Goal: Task Accomplishment & Management: Use online tool/utility

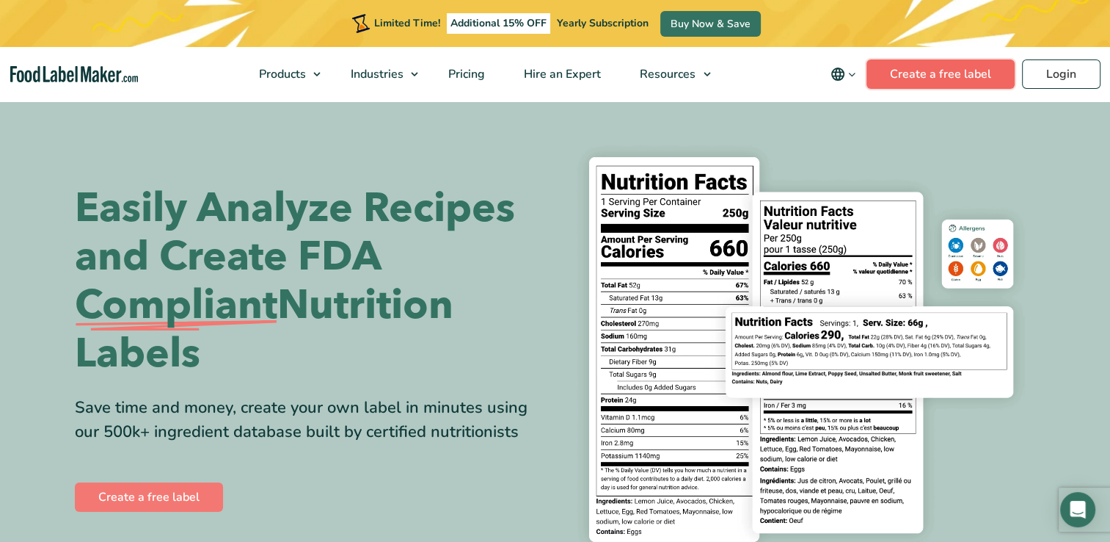
click at [903, 69] on link "Create a free label" at bounding box center [941, 73] width 148 height 29
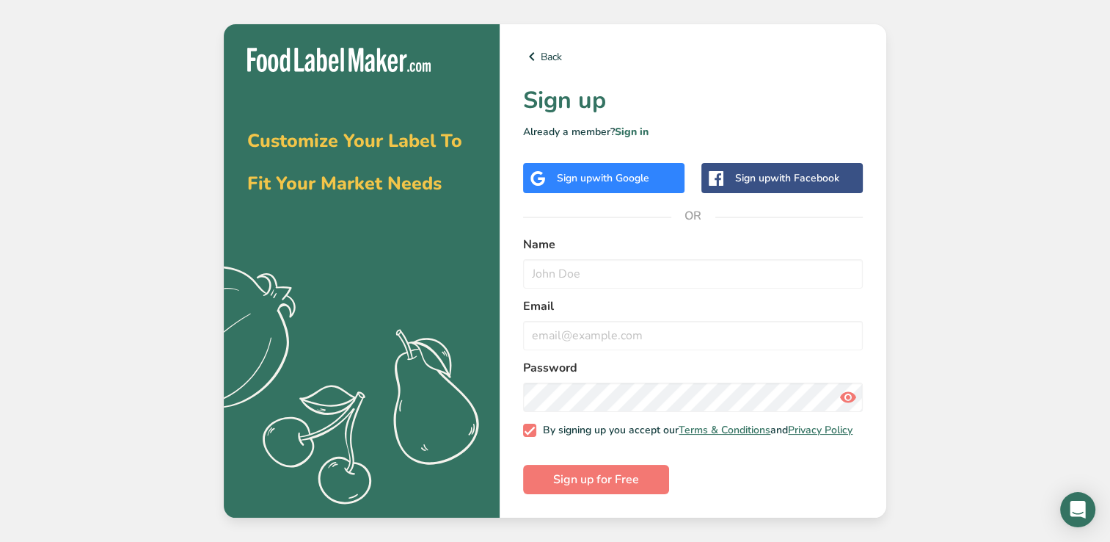
click at [628, 171] on span "with Google" at bounding box center [620, 178] width 57 height 14
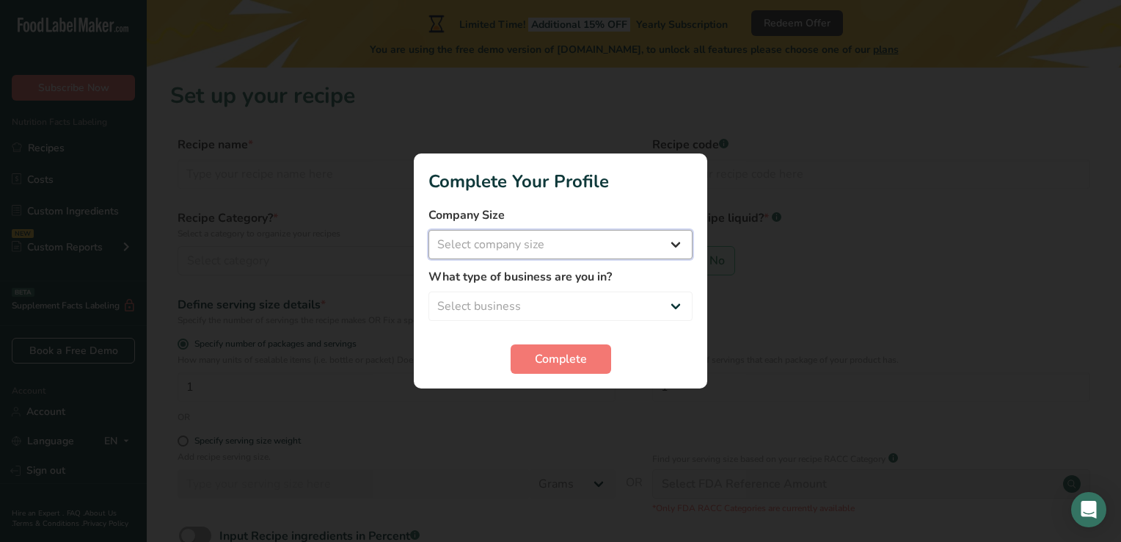
click at [680, 238] on select "Select company size Fewer than 10 Employees 10 to 50 Employees 51 to 500 Employ…" at bounding box center [561, 244] width 264 height 29
select select "1"
click at [429, 230] on select "Select company size Fewer than 10 Employees 10 to 50 Employees 51 to 500 Employ…" at bounding box center [561, 244] width 264 height 29
click at [669, 310] on select "Select business Packaged Food Manufacturer Restaurant & Cafe Bakery Meal Plans …" at bounding box center [561, 305] width 264 height 29
select select "1"
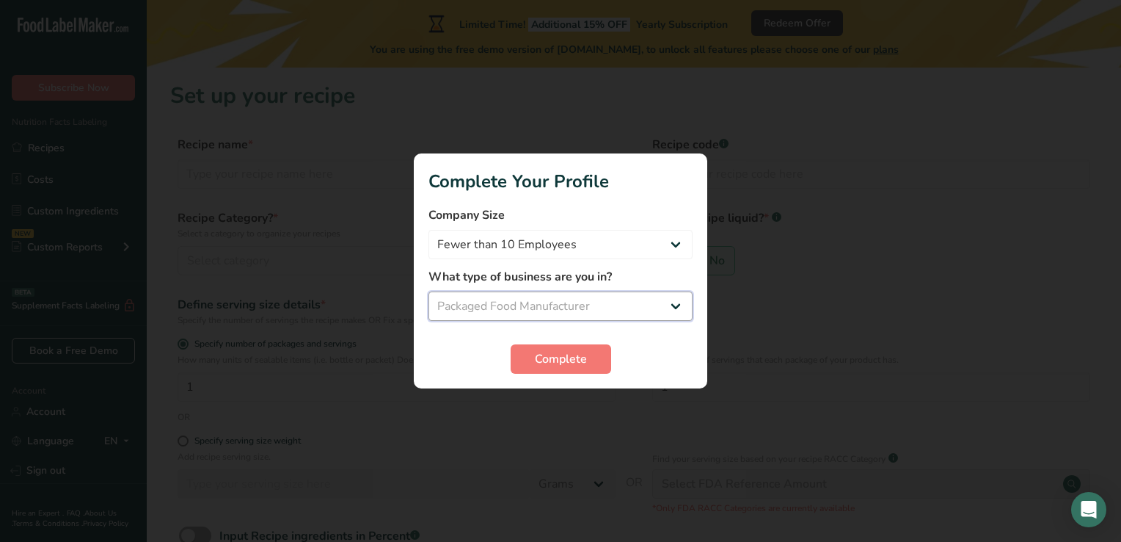
click at [429, 291] on select "Select business Packaged Food Manufacturer Restaurant & Cafe Bakery Meal Plans …" at bounding box center [561, 305] width 264 height 29
click at [596, 360] on button "Complete" at bounding box center [561, 358] width 101 height 29
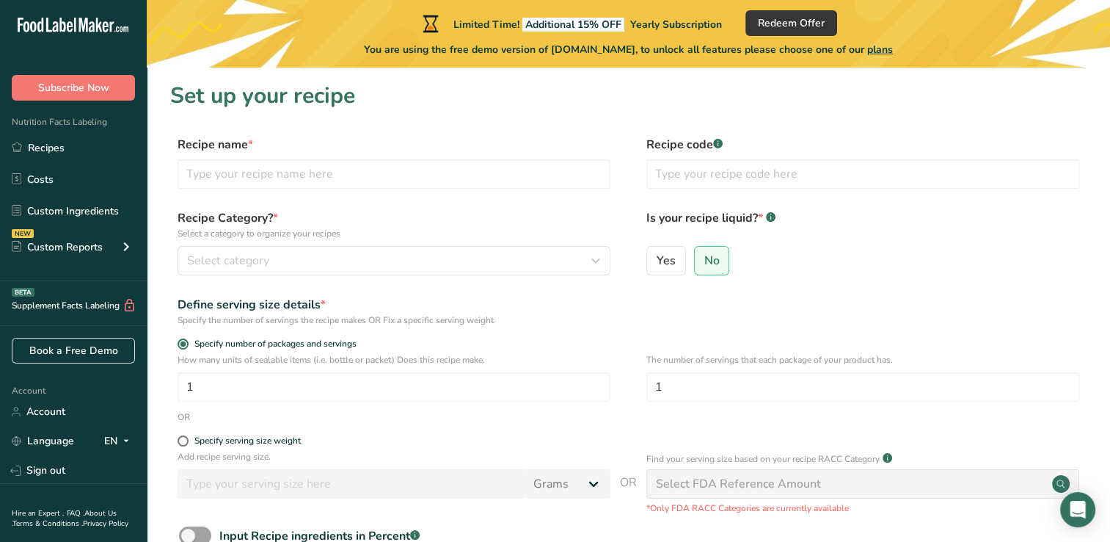
click at [873, 298] on div "Define serving size details * Specify the number of servings the recipe makes O…" at bounding box center [628, 311] width 916 height 31
click at [238, 168] on input "text" at bounding box center [394, 173] width 433 height 29
type input "Chocolate Chip Cookie Dough"
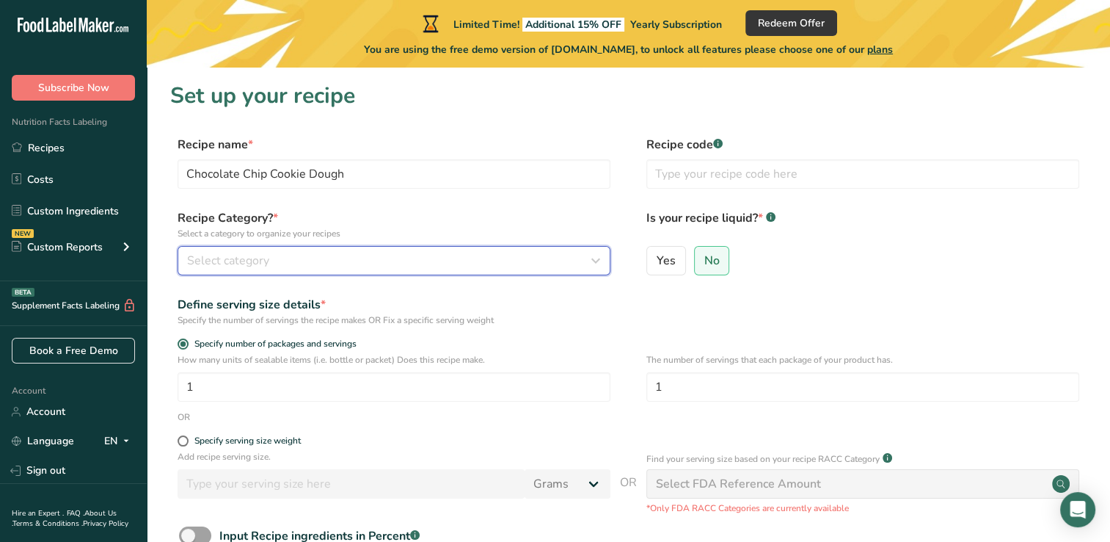
click at [596, 261] on icon "button" at bounding box center [596, 260] width 18 height 26
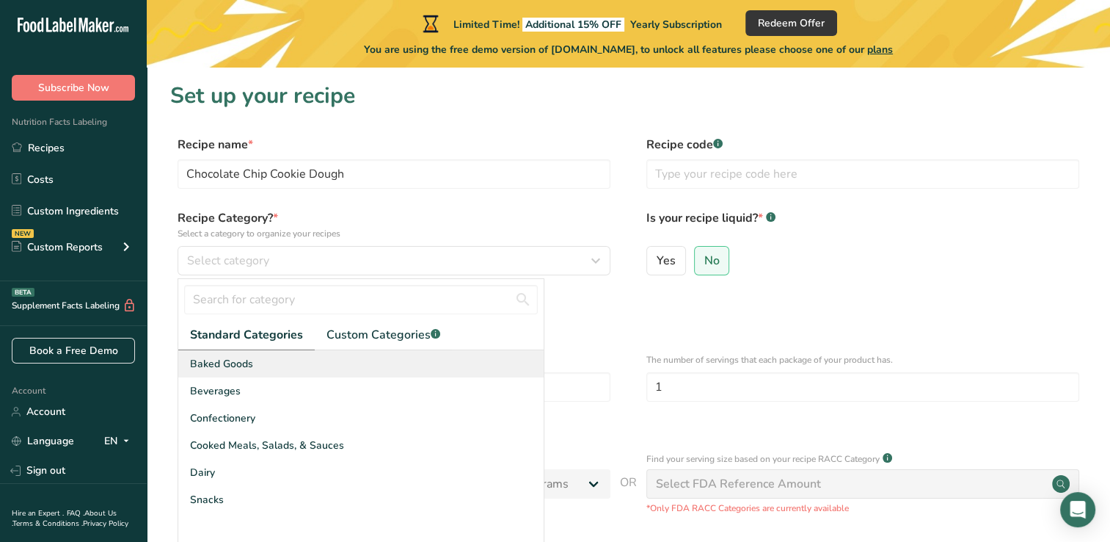
click at [261, 365] on div "Baked Goods" at bounding box center [360, 363] width 365 height 27
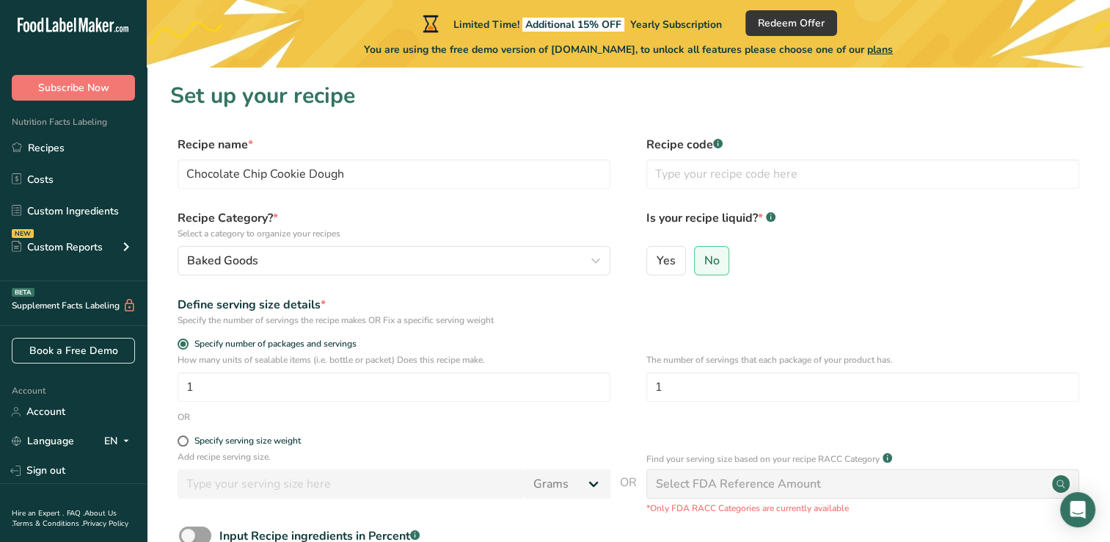
click at [662, 303] on div "Define serving size details * Specify the number of servings the recipe makes O…" at bounding box center [628, 311] width 916 height 31
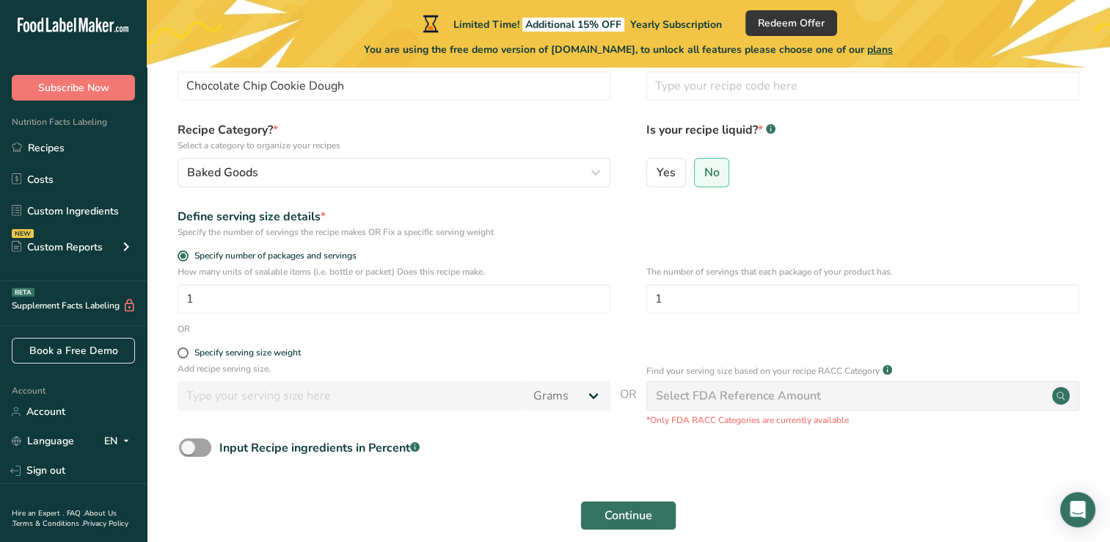
scroll to position [117, 0]
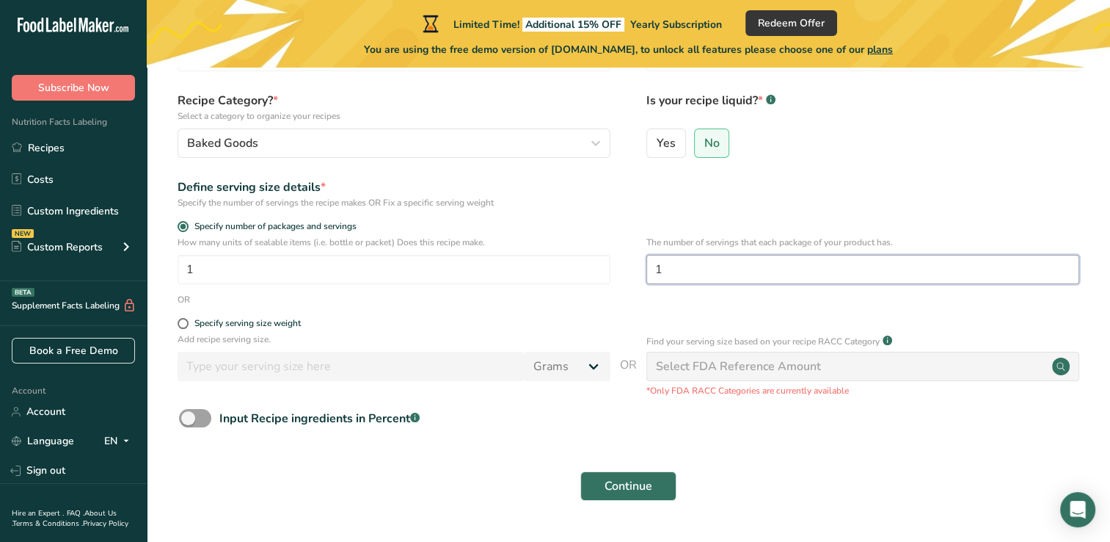
click at [681, 269] on input "1" at bounding box center [862, 269] width 433 height 29
type input "24"
click at [1059, 368] on icon at bounding box center [1061, 366] width 8 height 8
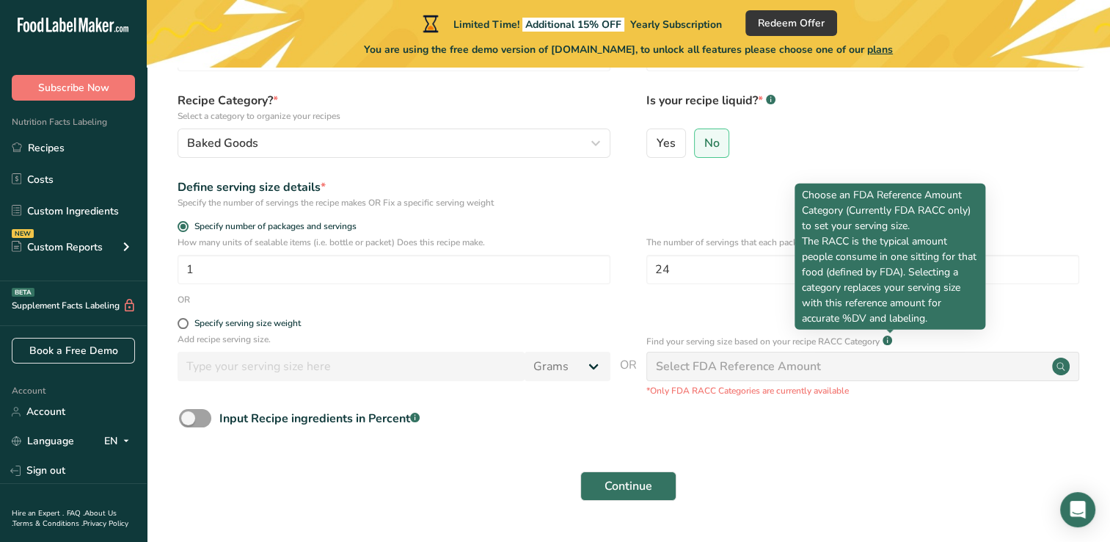
click at [890, 340] on rect at bounding box center [888, 340] width 10 height 10
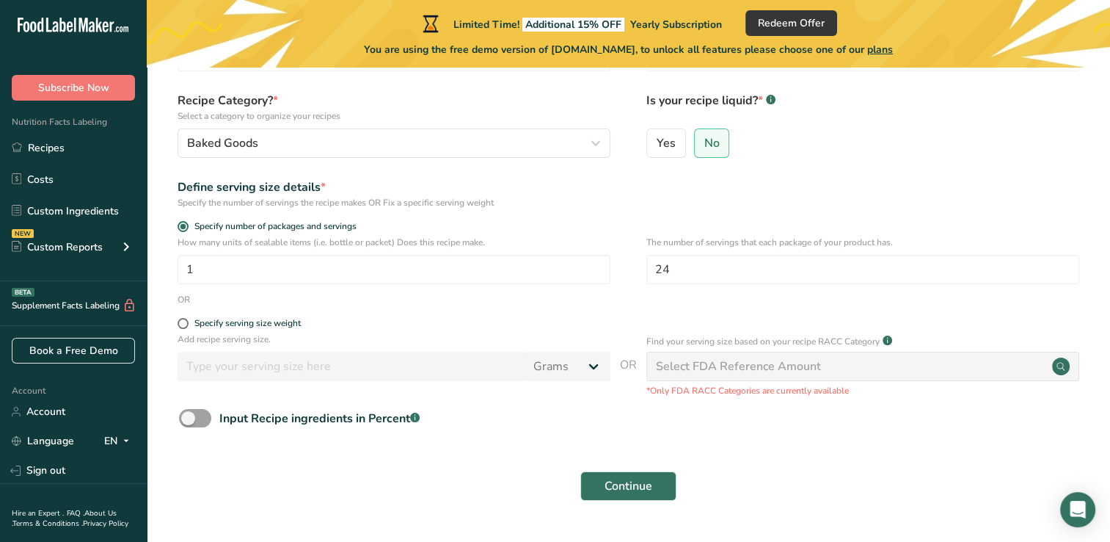
click at [852, 365] on div "Select FDA Reference Amount" at bounding box center [862, 365] width 433 height 29
click at [645, 484] on span "Continue" at bounding box center [629, 486] width 48 height 18
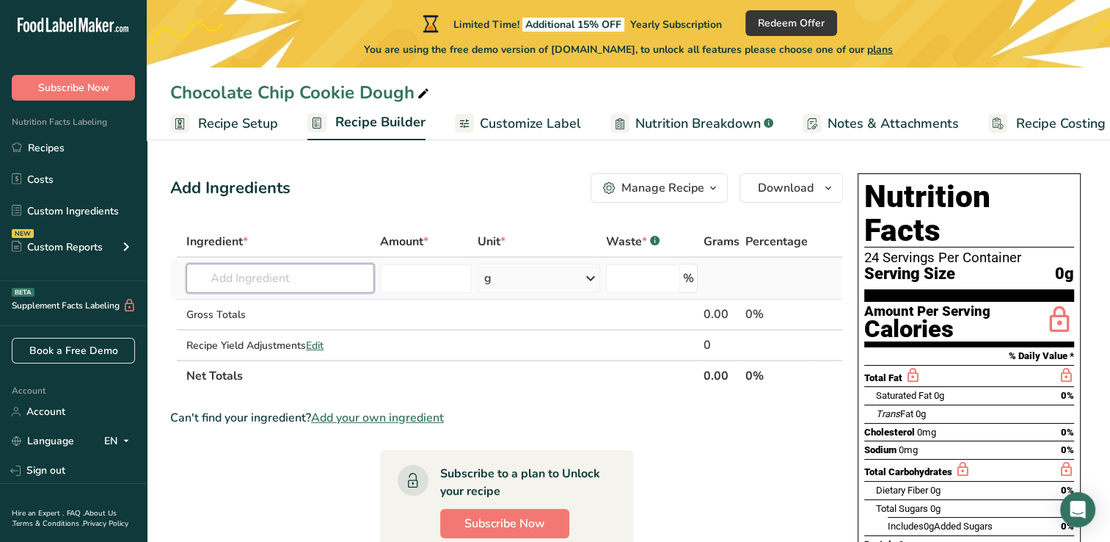
click at [214, 278] on input "text" at bounding box center [280, 277] width 188 height 29
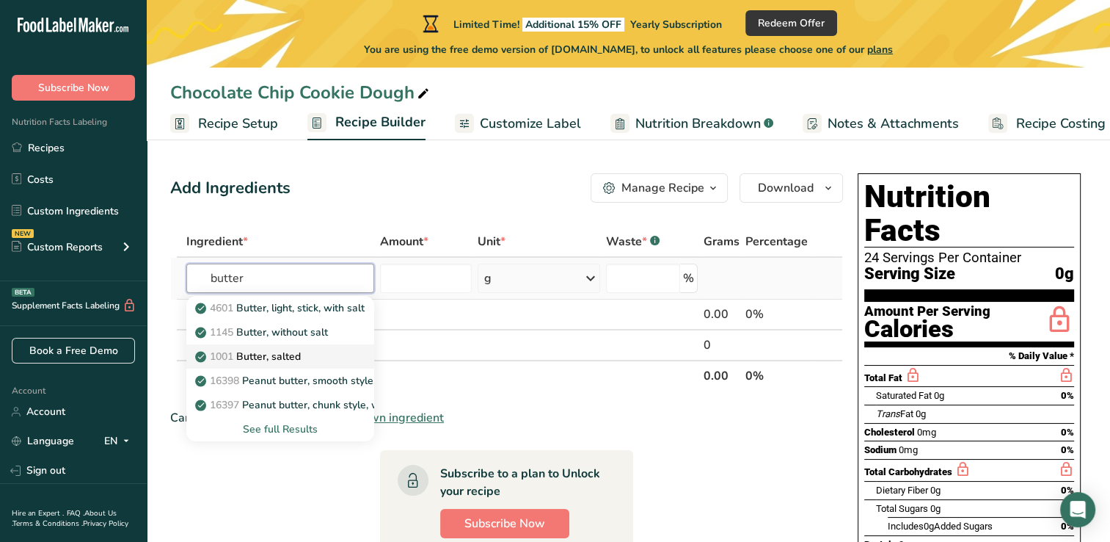
type input "butter"
click at [269, 355] on p "1001 Butter, salted" at bounding box center [249, 356] width 103 height 15
type input "Butter, salted"
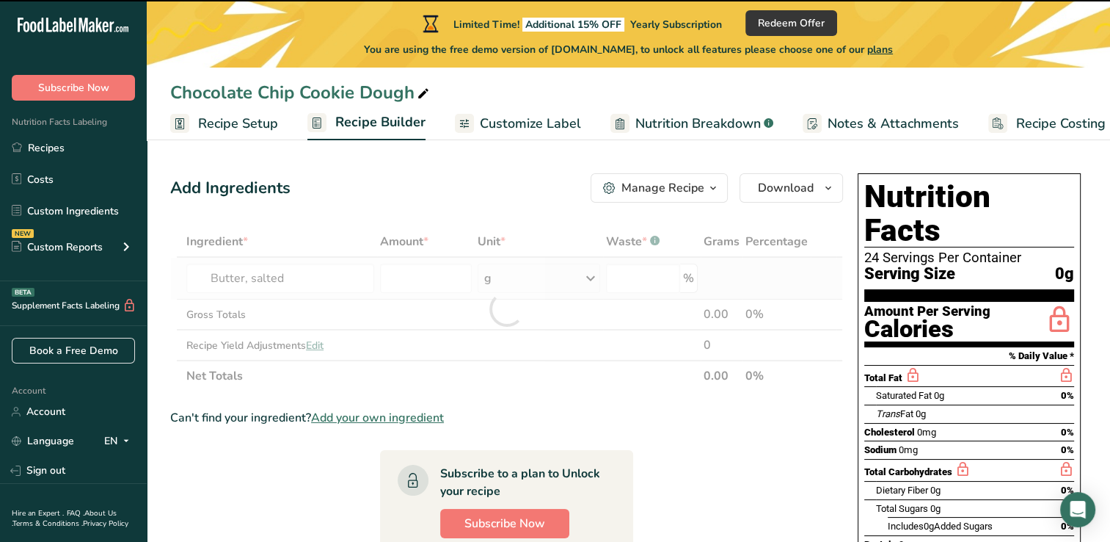
type input "0"
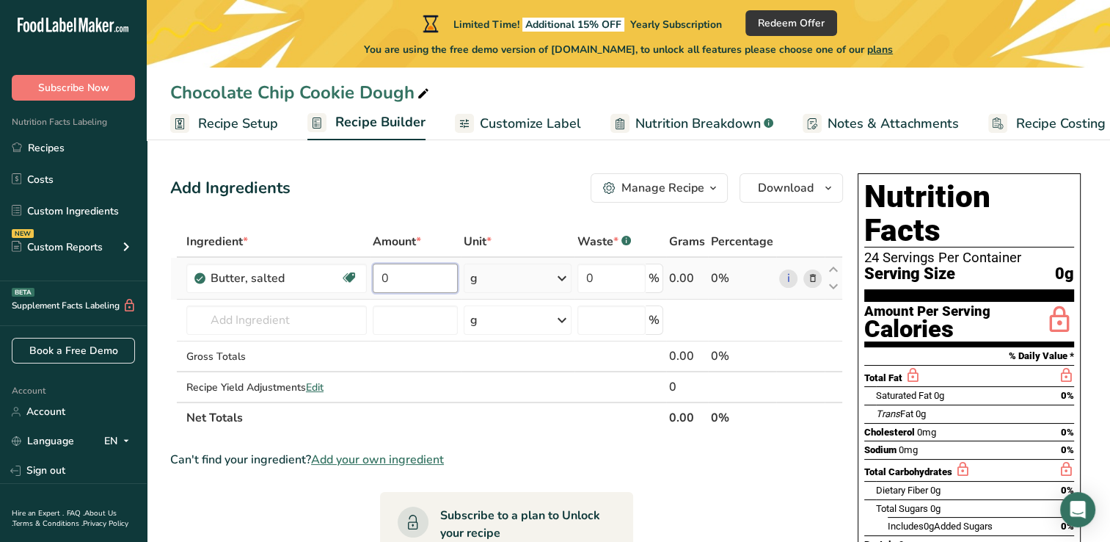
click at [420, 283] on input "0" at bounding box center [415, 277] width 85 height 29
type input "2"
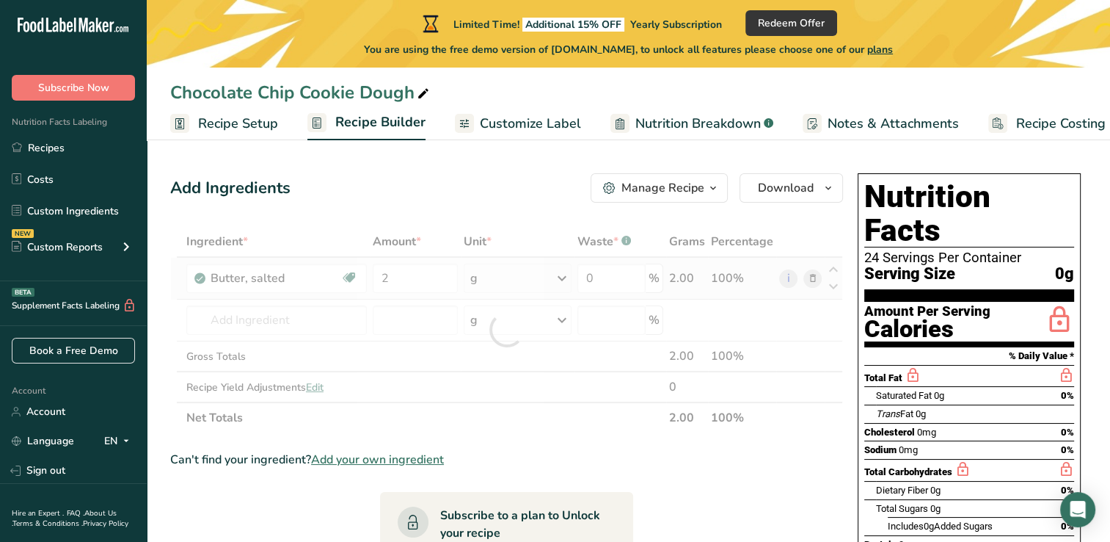
click at [566, 274] on div "Ingredient * Amount * Unit * Waste * .a-a{fill:#347362;}.b-a{fill:#fff;} Grams …" at bounding box center [506, 329] width 673 height 207
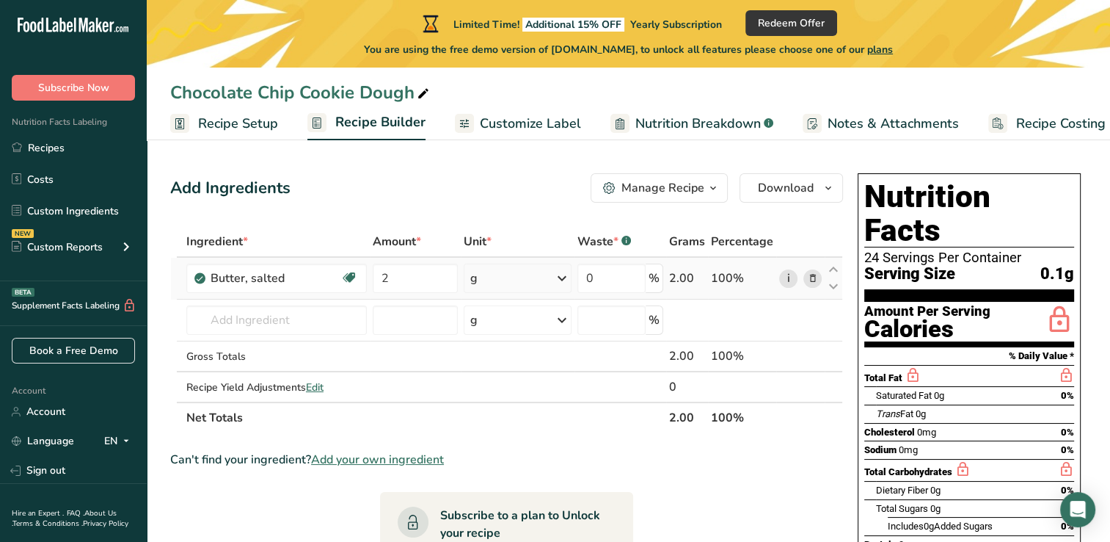
click at [792, 274] on link "i" at bounding box center [788, 278] width 18 height 18
click at [564, 277] on icon at bounding box center [562, 278] width 18 height 26
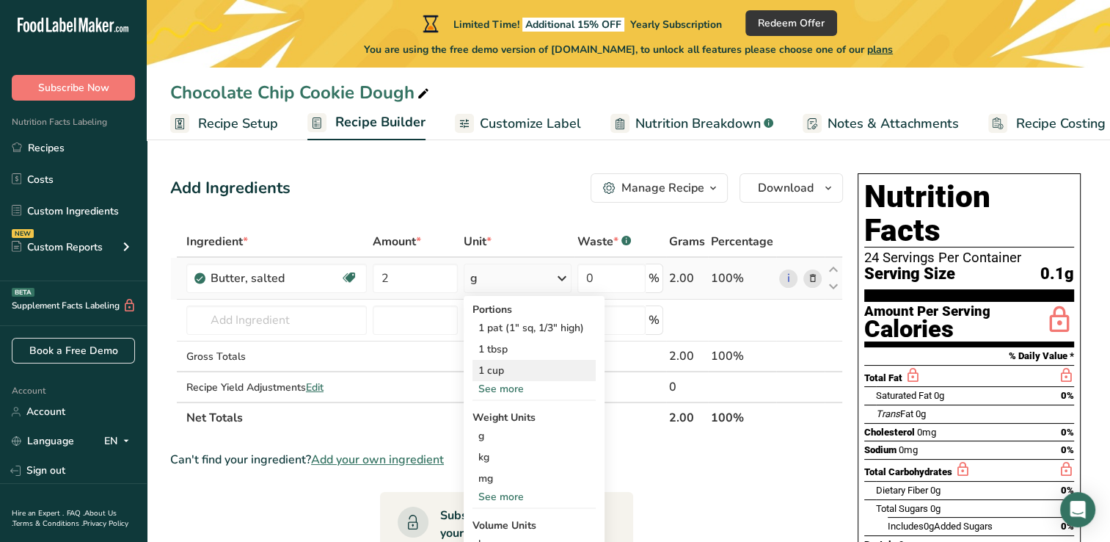
click at [496, 377] on div "1 cup" at bounding box center [534, 370] width 123 height 21
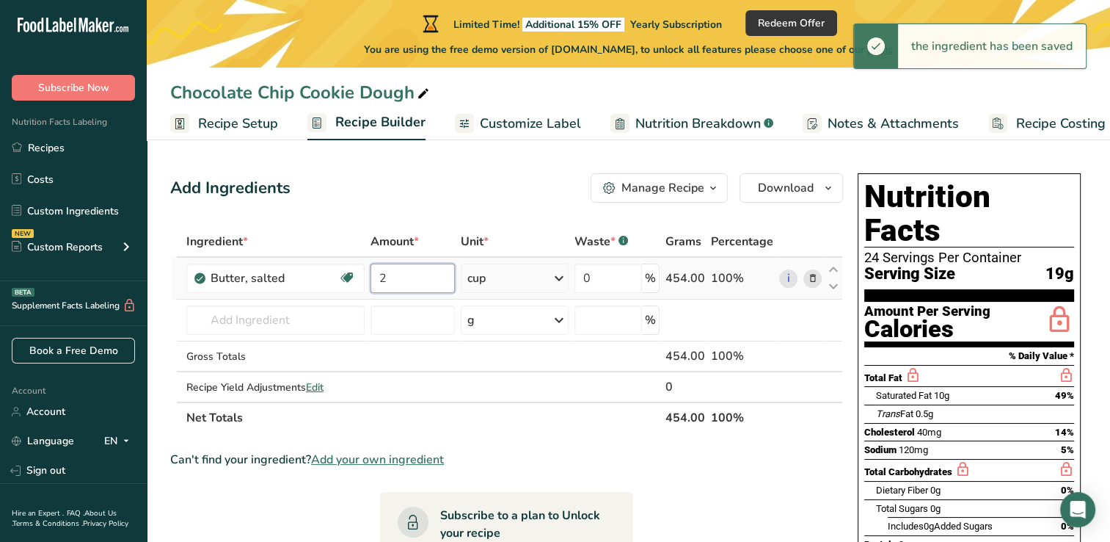
click at [399, 280] on input "2" at bounding box center [413, 277] width 84 height 29
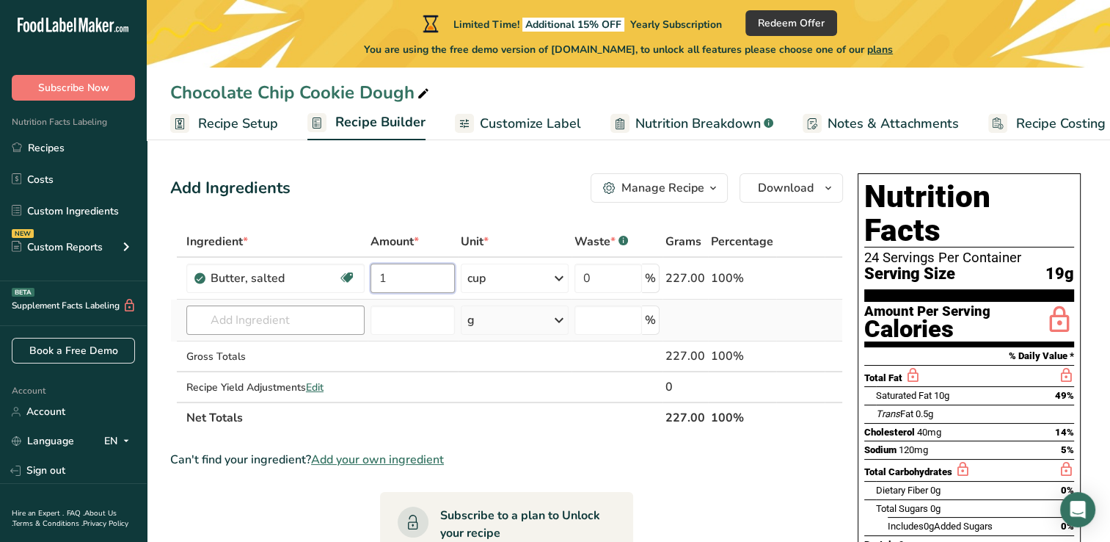
type input "1"
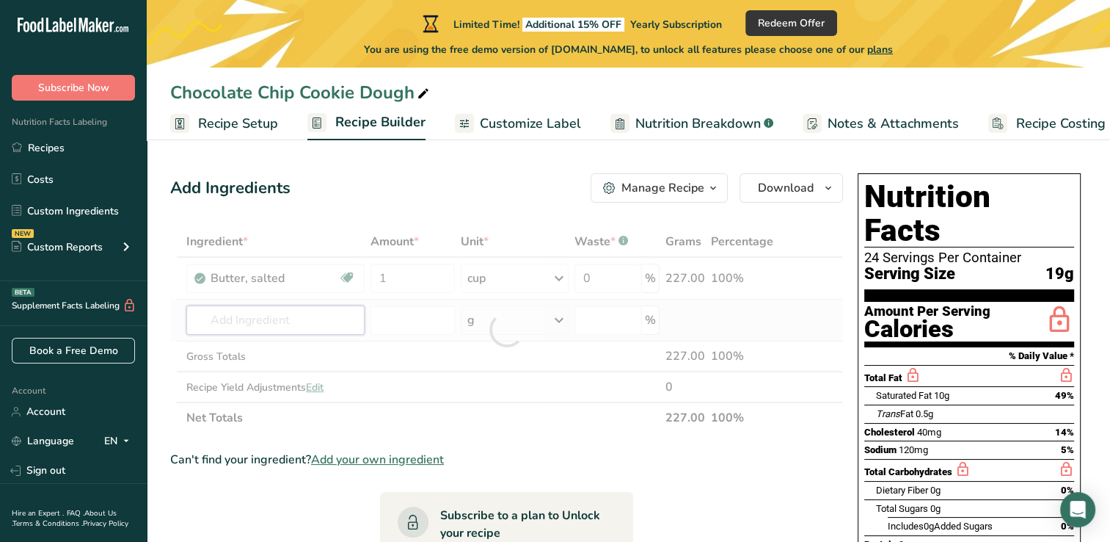
click at [269, 325] on div "Ingredient * Amount * Unit * Waste * .a-a{fill:#347362;}.b-a{fill:#fff;} Grams …" at bounding box center [506, 329] width 673 height 207
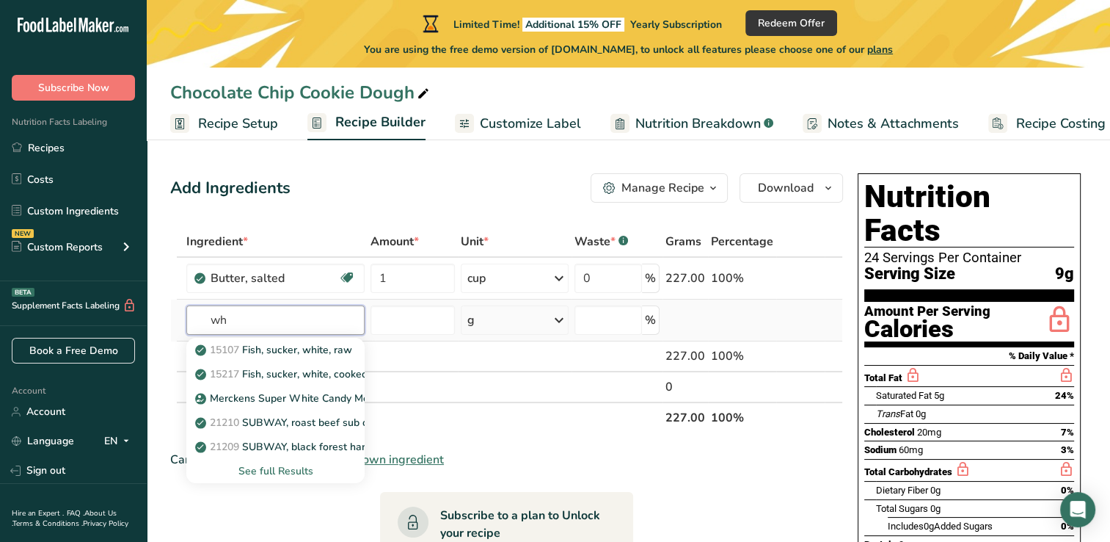
type input "w"
type input "sugar"
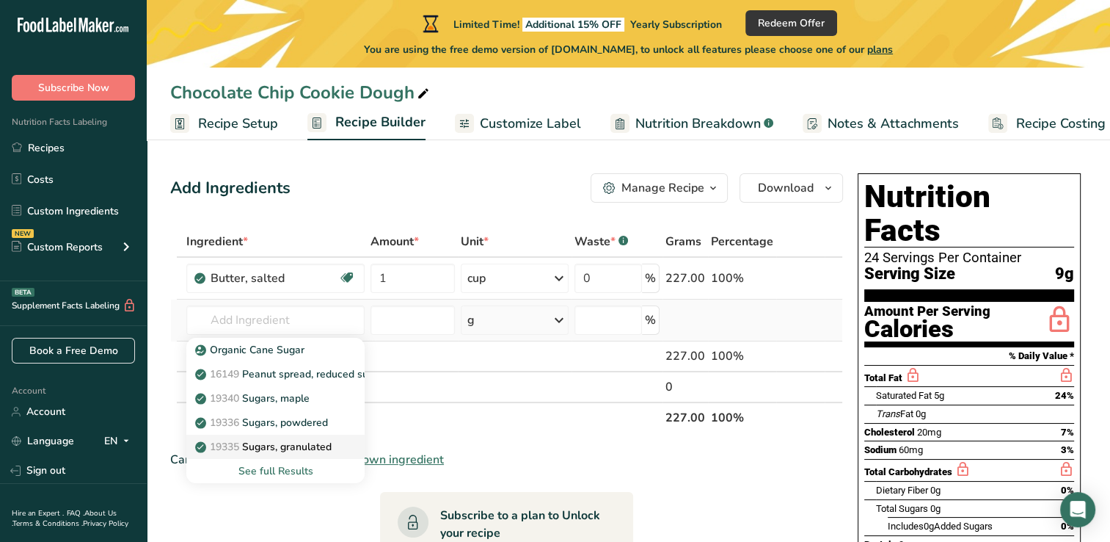
click at [291, 442] on p "19335 Sugars, granulated" at bounding box center [265, 446] width 134 height 15
type input "Sugars, granulated"
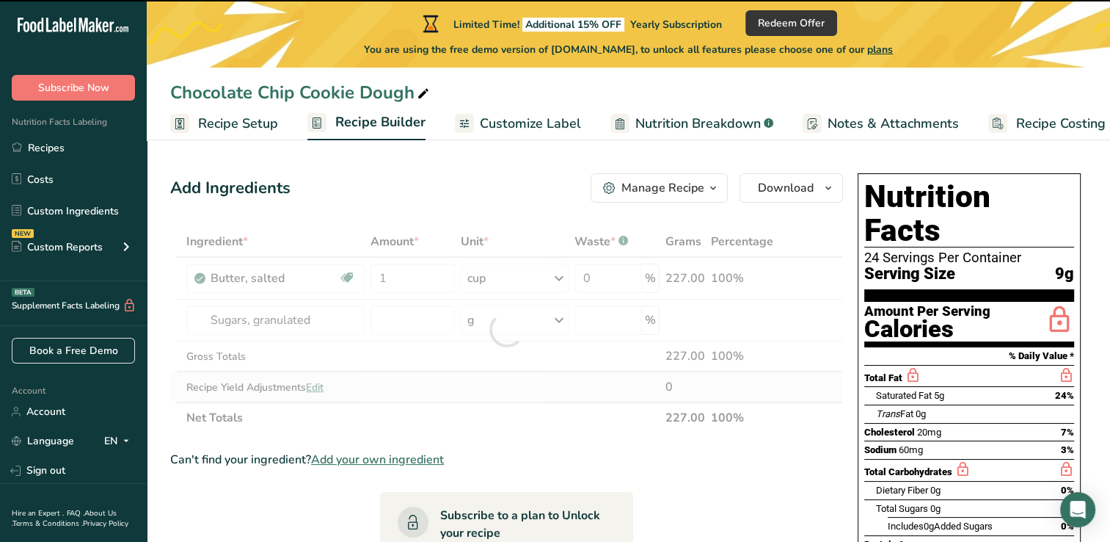
type input "0"
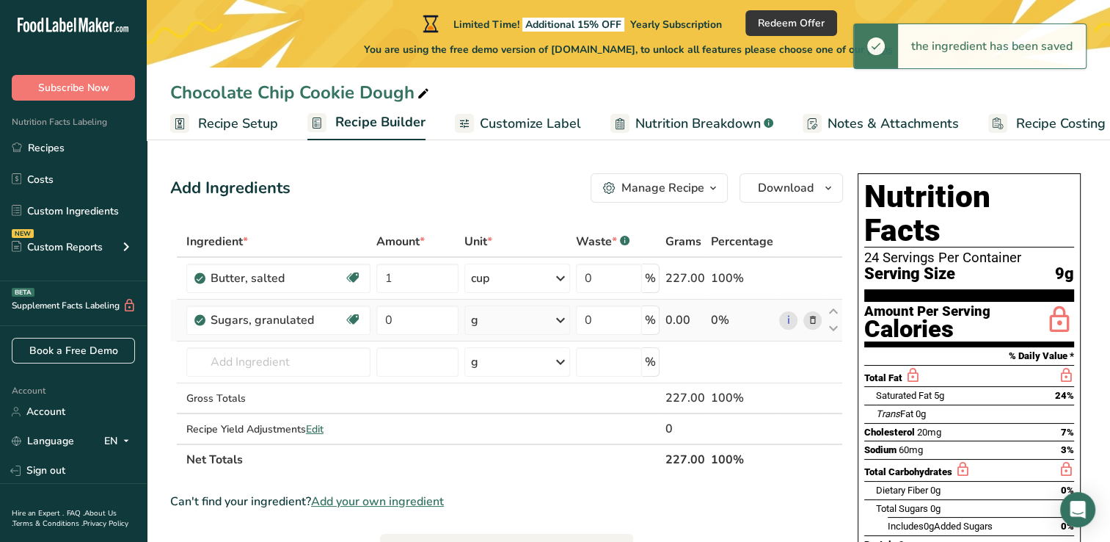
click at [565, 318] on icon at bounding box center [561, 320] width 18 height 26
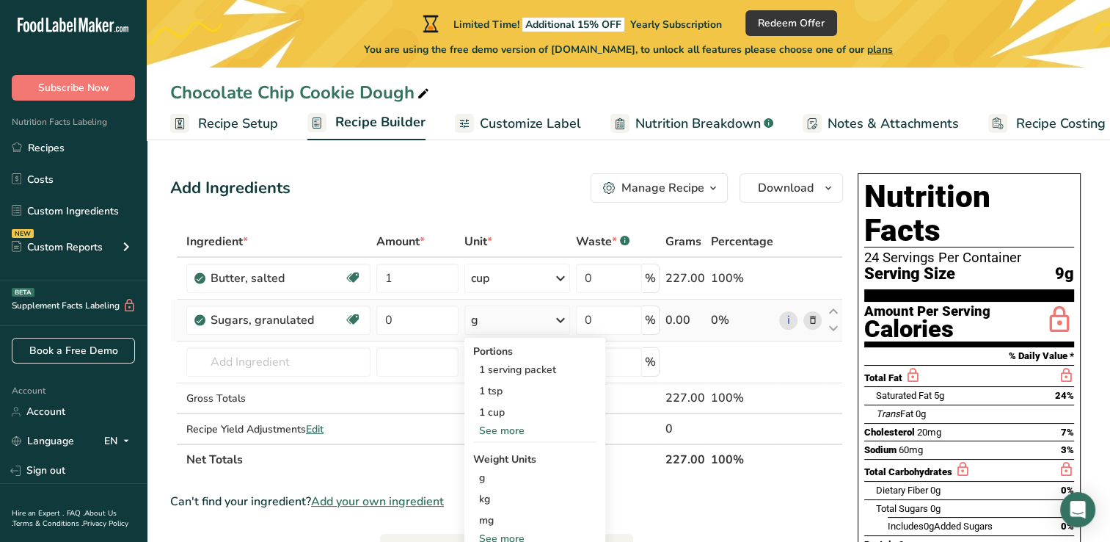
click at [506, 431] on div "See more" at bounding box center [534, 430] width 123 height 15
click at [504, 454] on div "See less" at bounding box center [534, 451] width 123 height 15
click at [509, 417] on div "1 cup" at bounding box center [534, 411] width 123 height 21
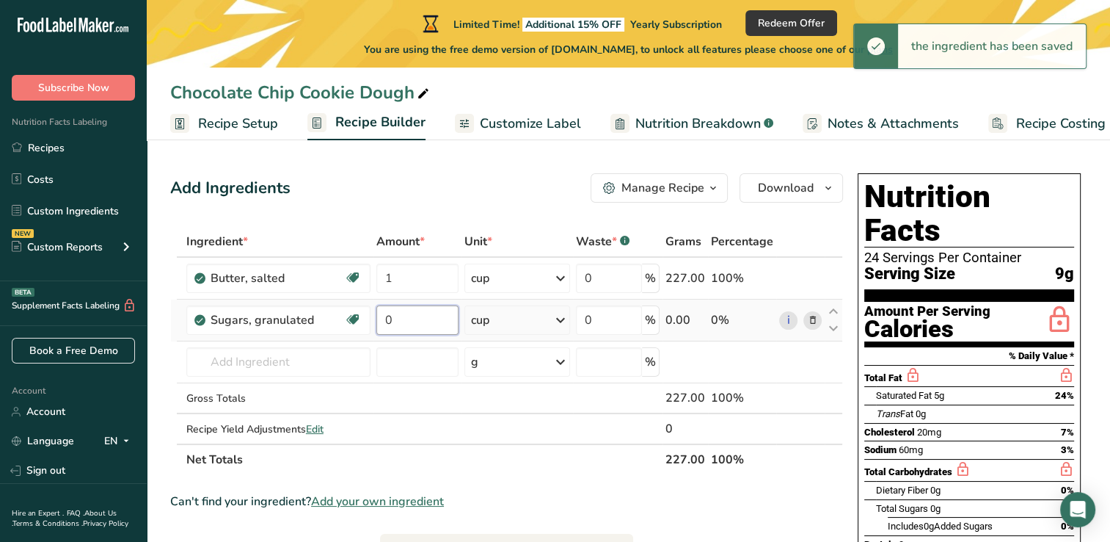
click at [437, 324] on input "0" at bounding box center [417, 319] width 82 height 29
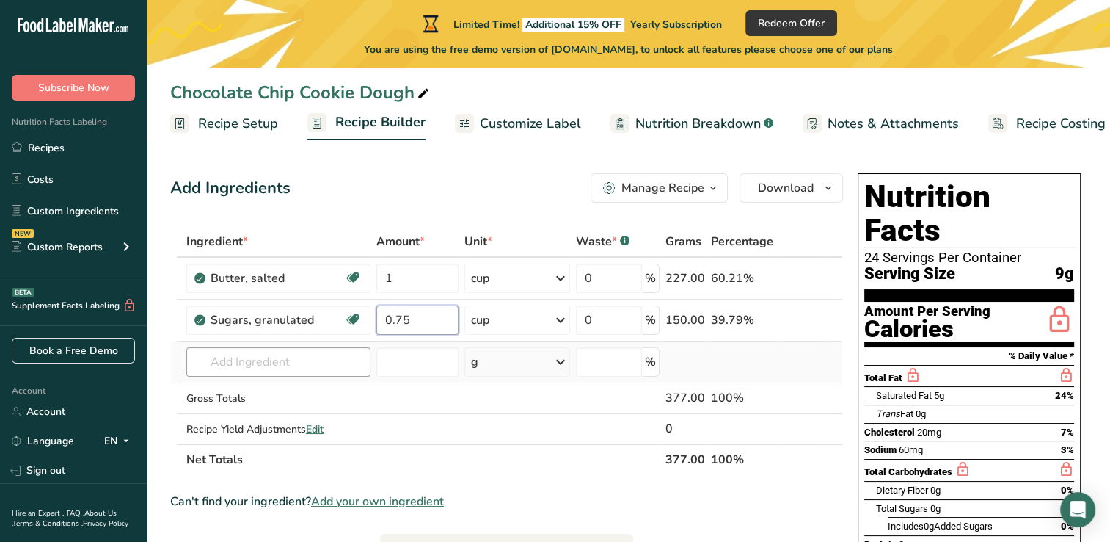
type input "0.75"
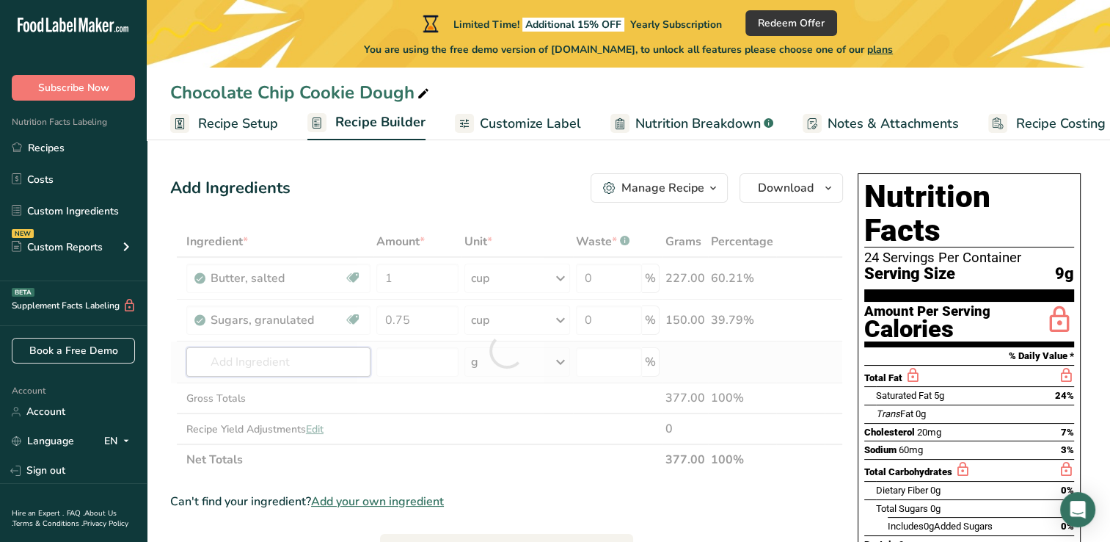
click at [218, 362] on div "Ingredient * Amount * Unit * Waste * .a-a{fill:#347362;}.b-a{fill:#fff;} Grams …" at bounding box center [506, 350] width 673 height 249
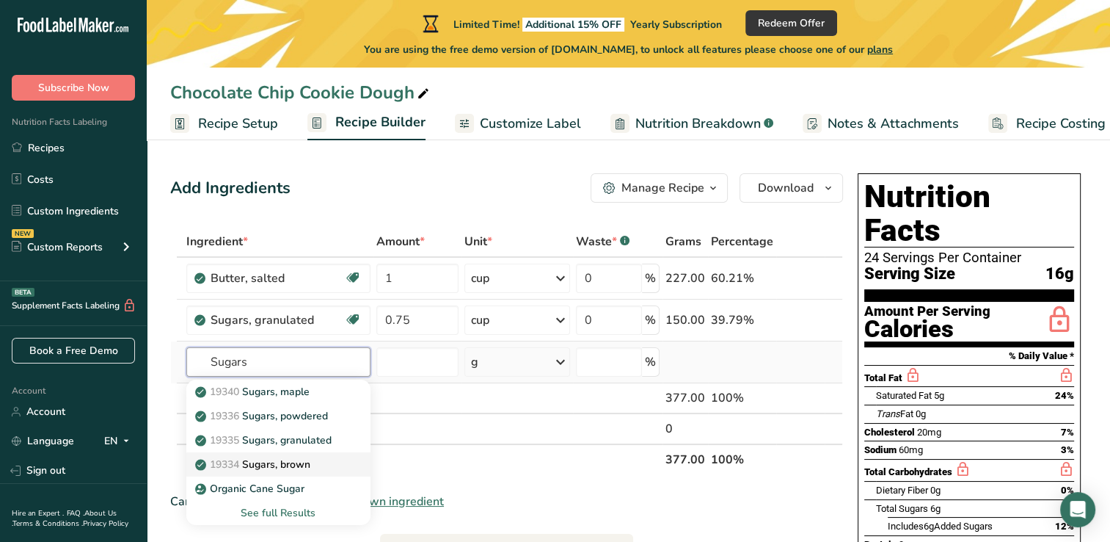
type input "Sugars"
click at [267, 469] on p "19334 Sugars, brown" at bounding box center [254, 463] width 112 height 15
type input "Sugars, brown"
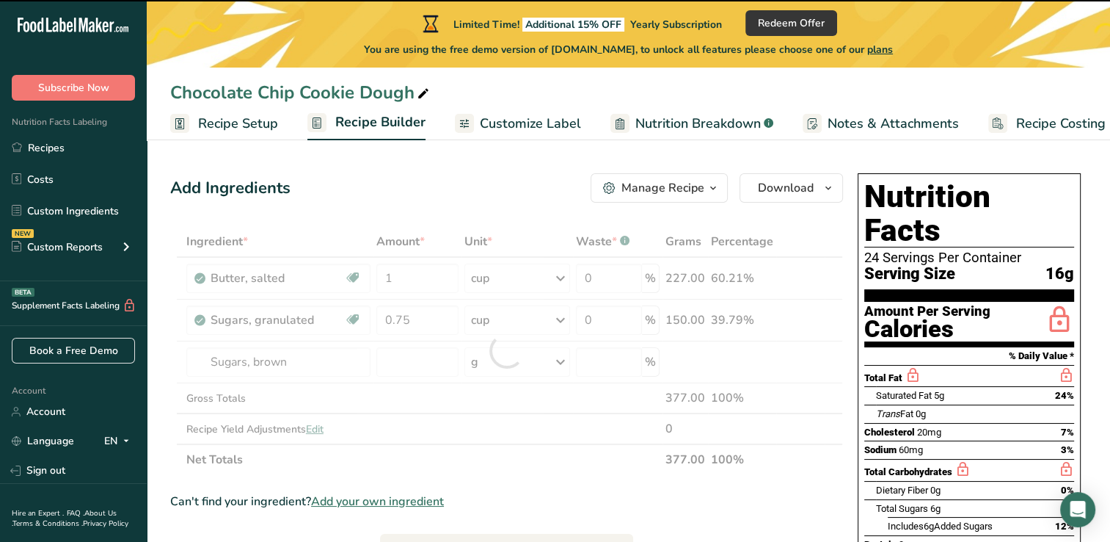
type input "0"
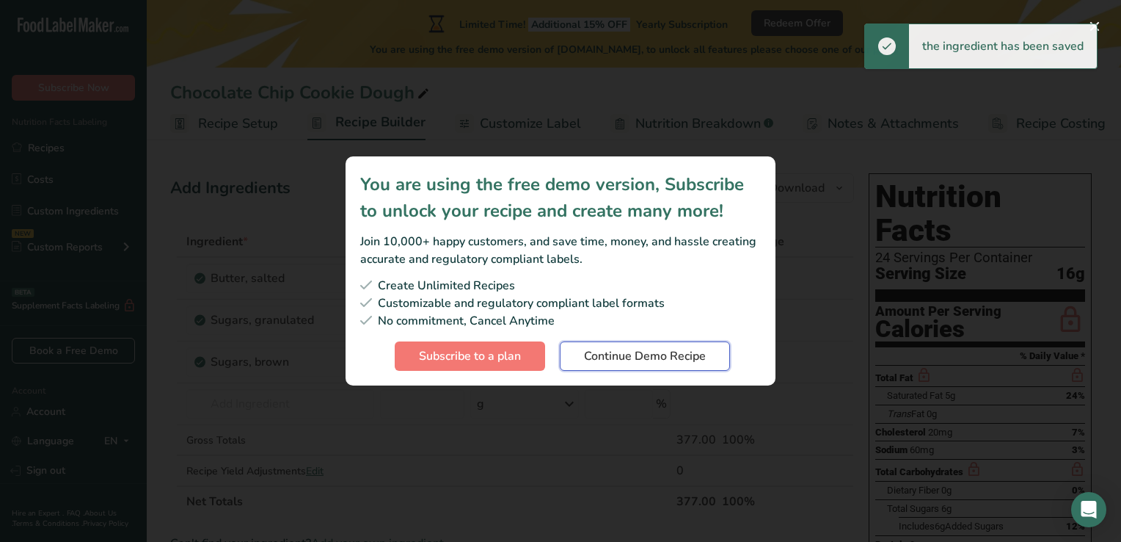
click at [657, 354] on span "Continue Demo Recipe" at bounding box center [645, 356] width 122 height 18
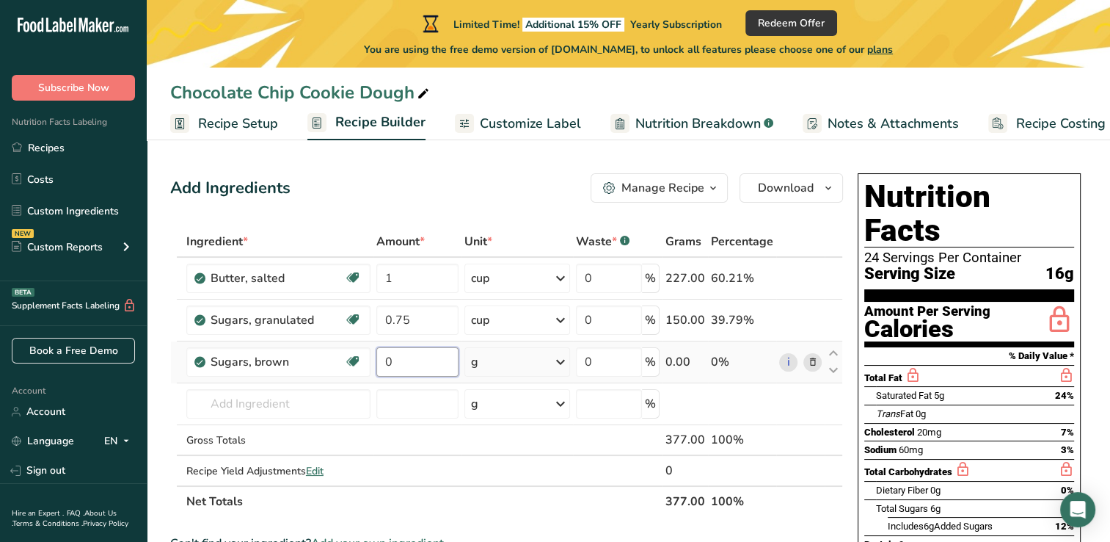
click at [448, 355] on input "0" at bounding box center [417, 361] width 82 height 29
type input "0.75"
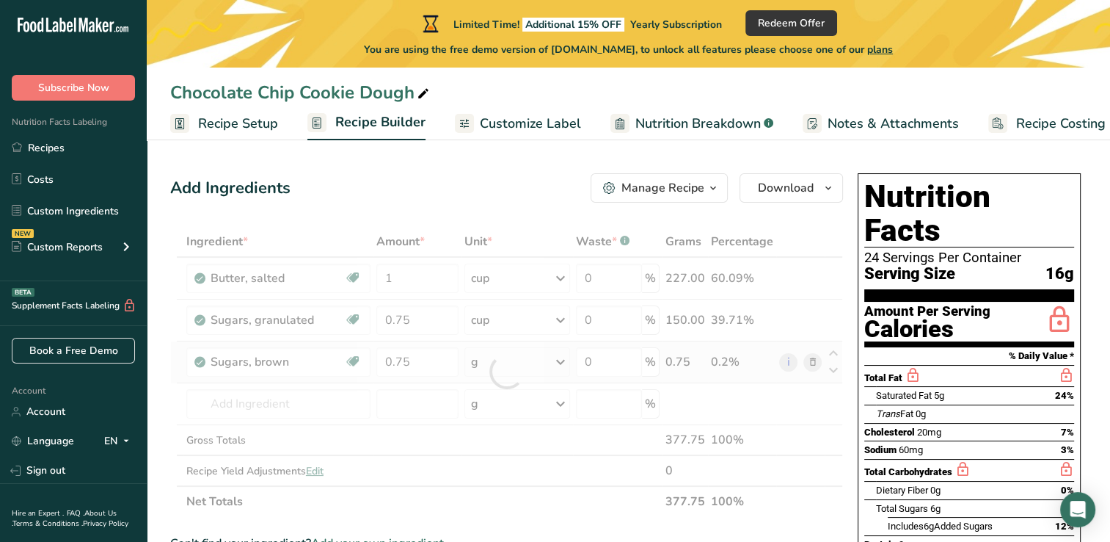
click at [564, 361] on div "Ingredient * Amount * Unit * Waste * .a-a{fill:#347362;}.b-a{fill:#fff;} Grams …" at bounding box center [506, 371] width 673 height 291
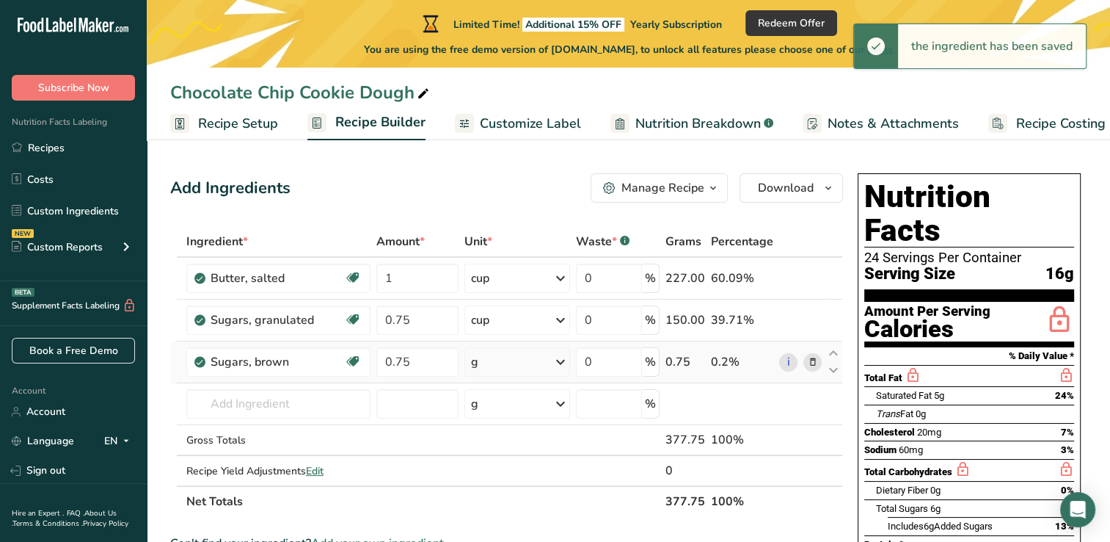
click at [562, 362] on icon at bounding box center [561, 362] width 18 height 26
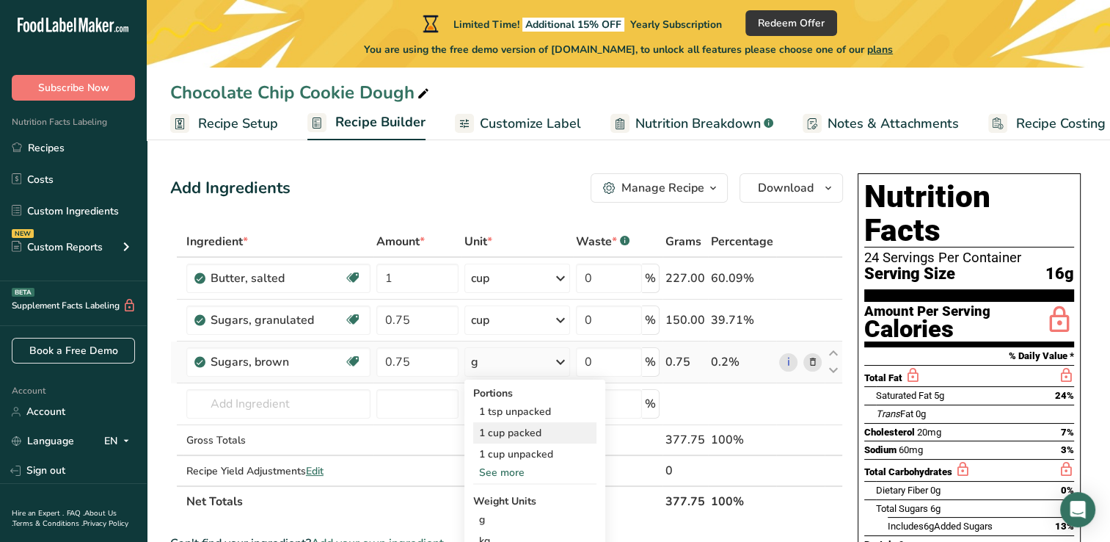
click at [529, 428] on div "1 cup packed" at bounding box center [534, 432] width 123 height 21
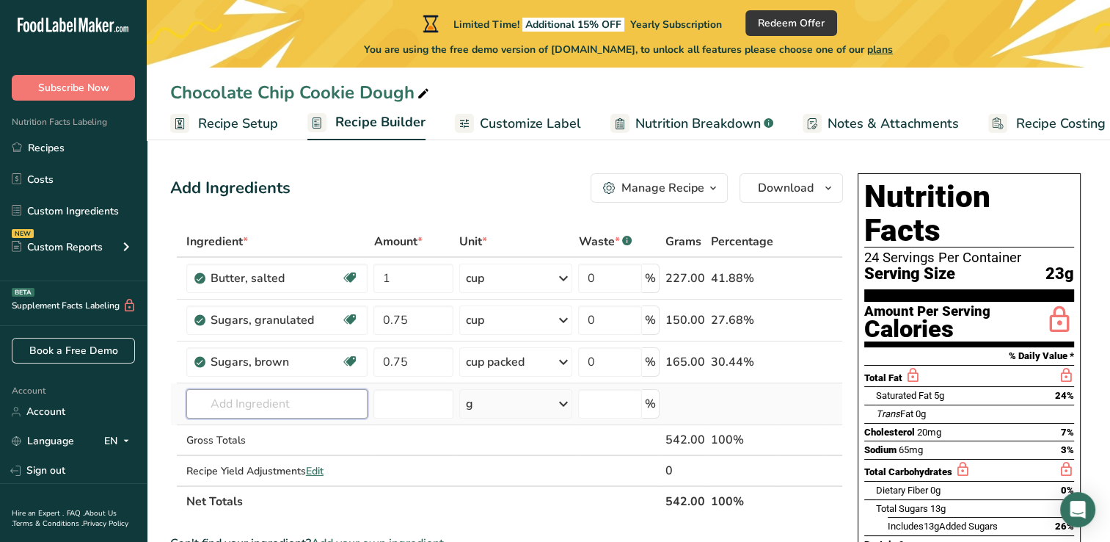
click at [206, 412] on input "text" at bounding box center [277, 403] width 182 height 29
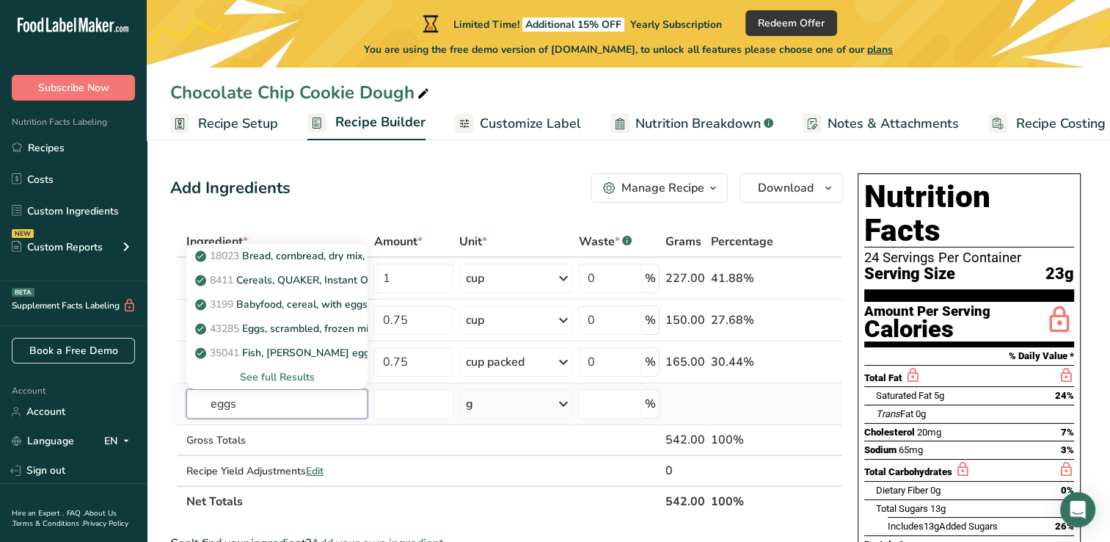
type input "eggs"
click at [273, 377] on div "See full Results" at bounding box center [277, 376] width 158 height 15
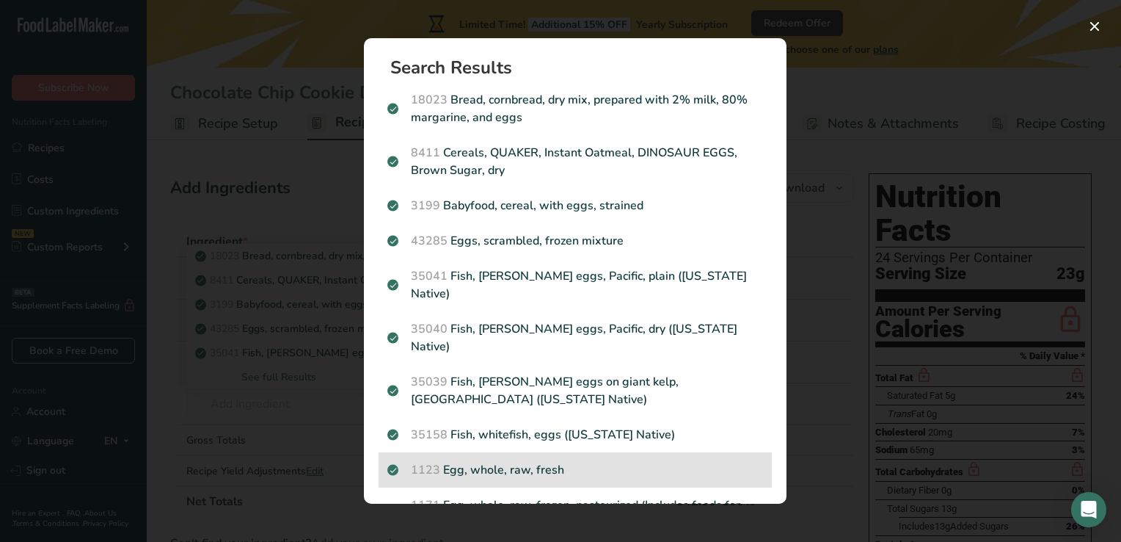
click at [468, 461] on p "1123 Egg, whole, raw, fresh" at bounding box center [575, 470] width 376 height 18
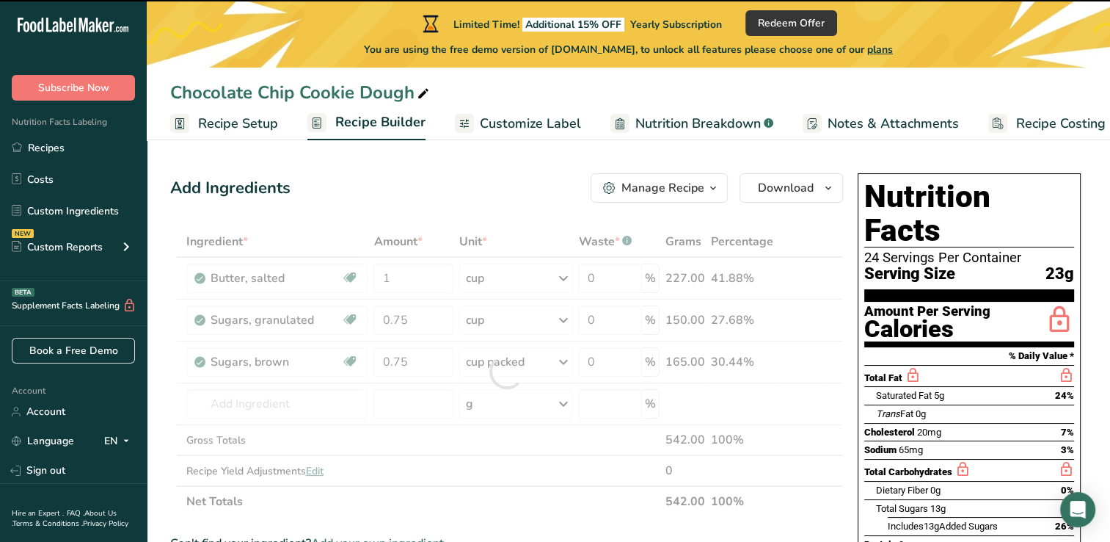
type input "0"
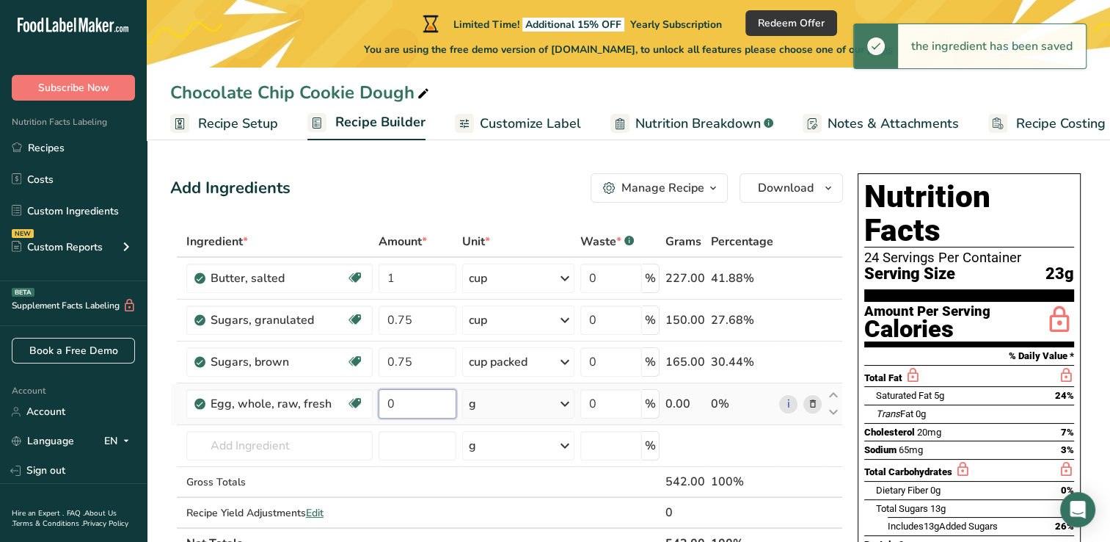
click at [418, 398] on input "0" at bounding box center [418, 403] width 78 height 29
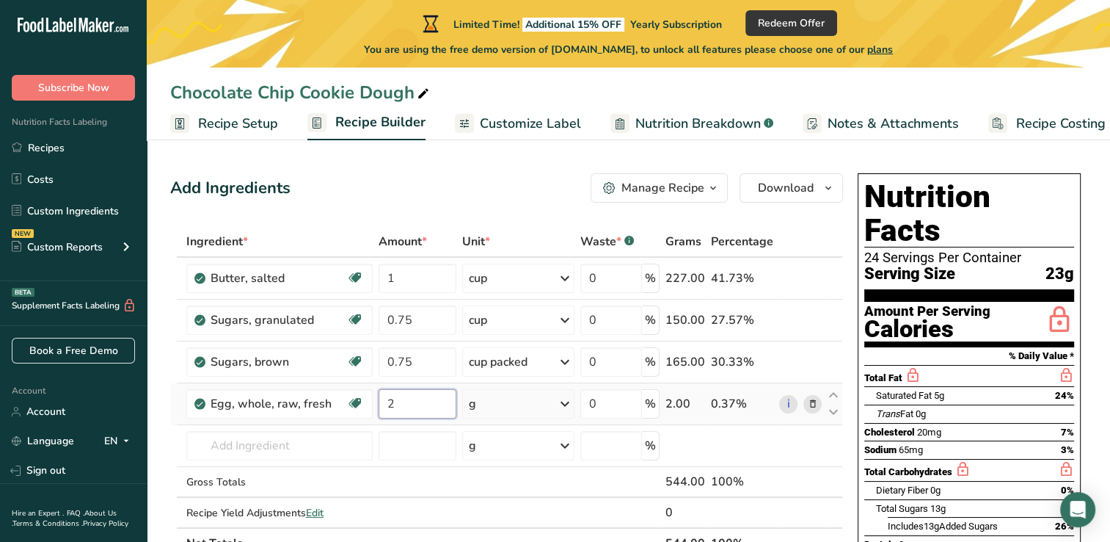
type input "2"
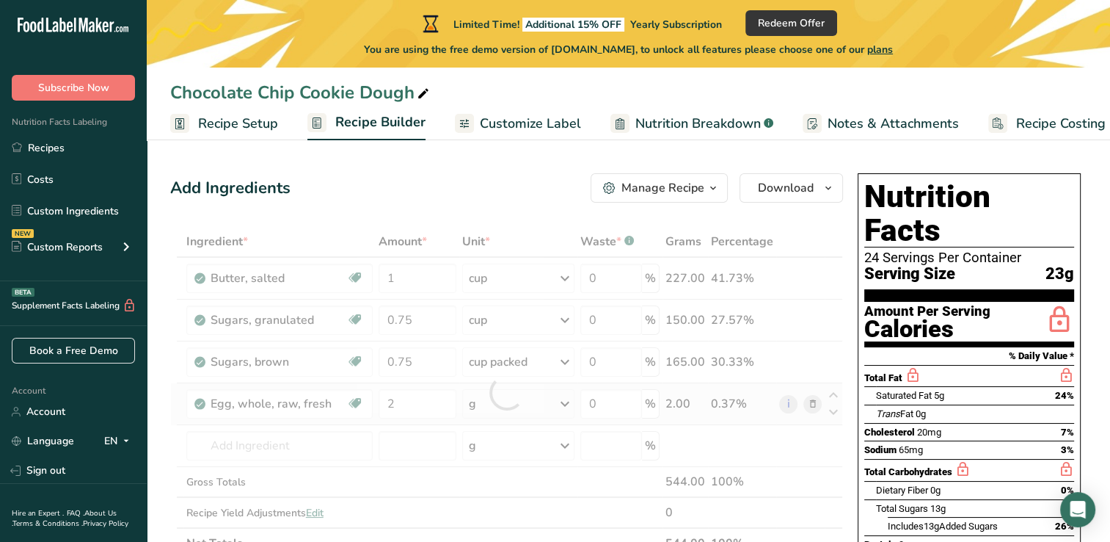
click at [566, 404] on div "Ingredient * Amount * Unit * Waste * .a-a{fill:#347362;}.b-a{fill:#fff;} Grams …" at bounding box center [506, 392] width 673 height 332
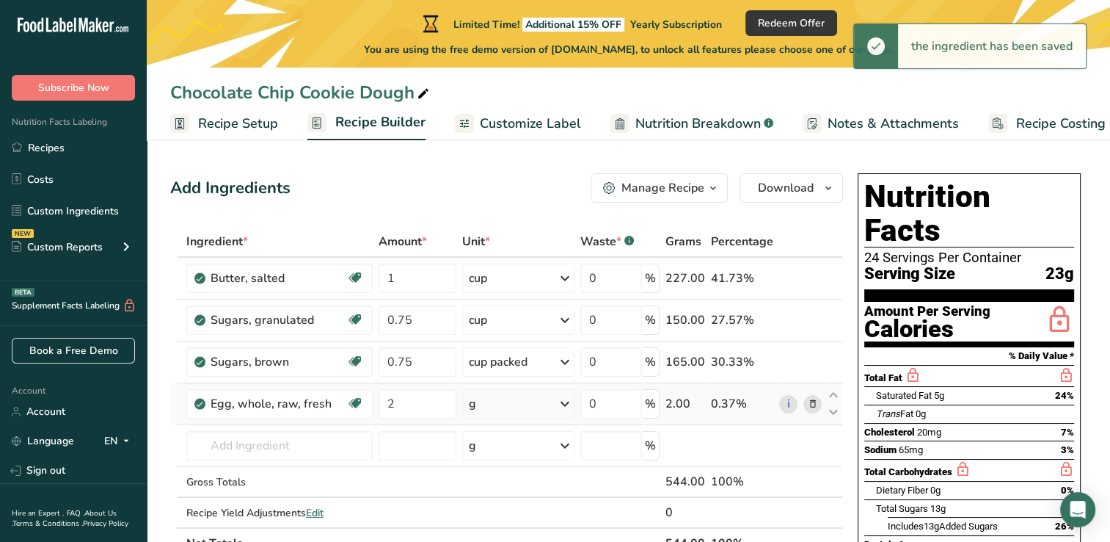
click at [566, 404] on icon at bounding box center [565, 403] width 18 height 26
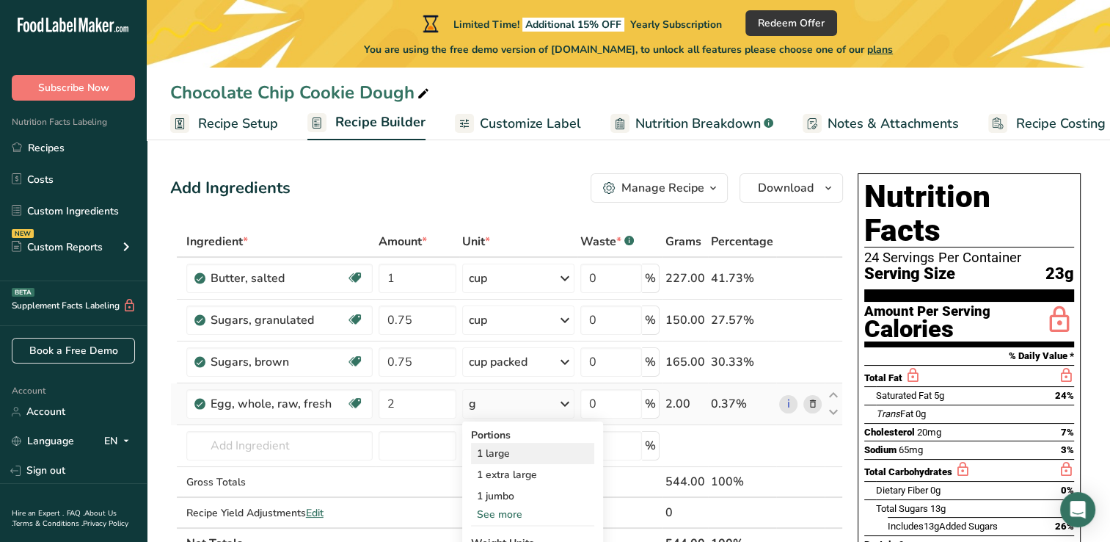
click at [508, 453] on div "1 large" at bounding box center [532, 452] width 123 height 21
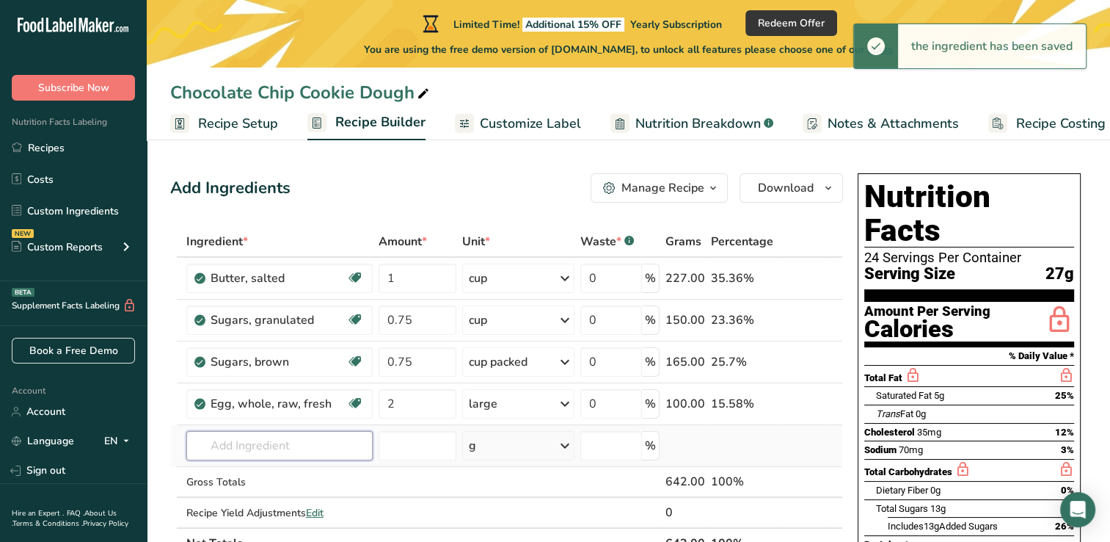
click at [242, 441] on input "text" at bounding box center [279, 445] width 186 height 29
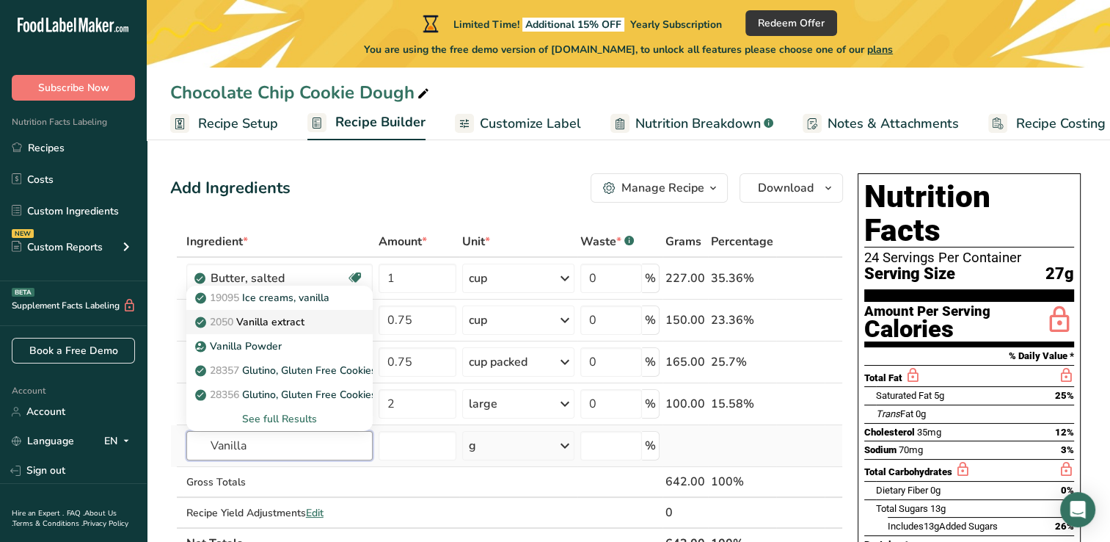
type input "Vanilla"
click at [269, 327] on p "2050 Vanilla extract" at bounding box center [251, 321] width 106 height 15
type input "Vanilla extract"
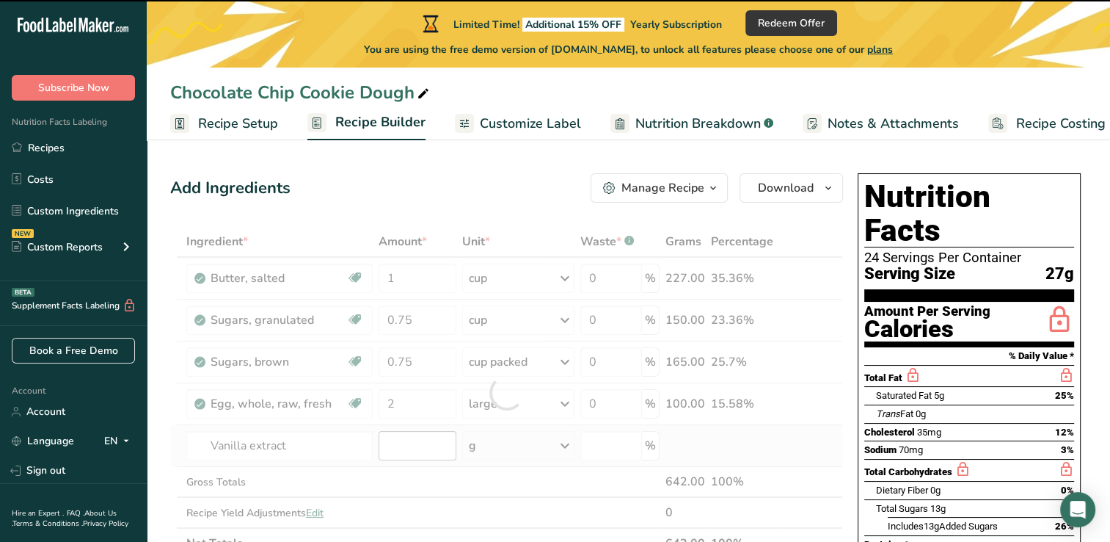
type input "0"
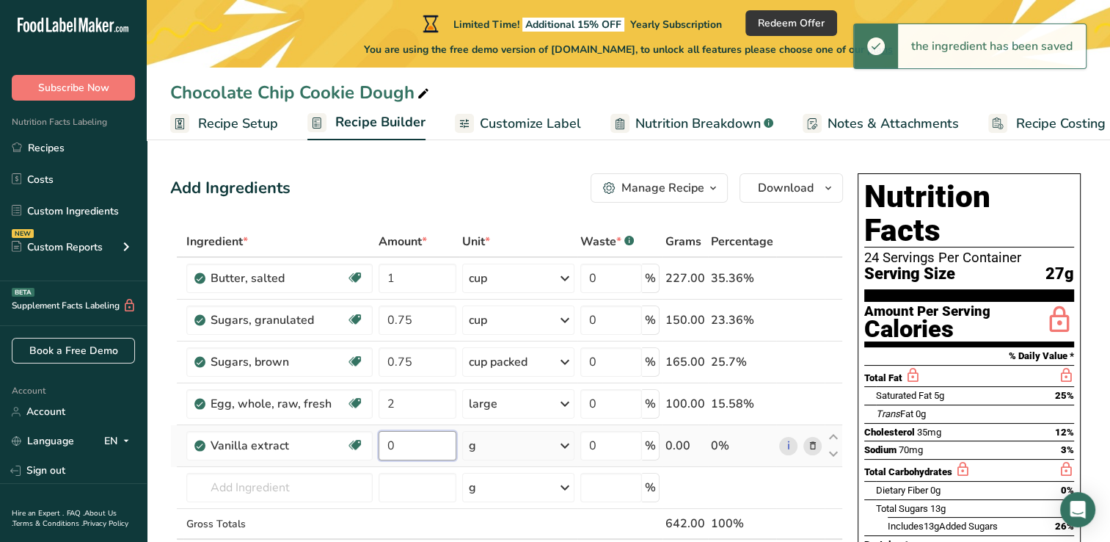
click at [402, 445] on input "0" at bounding box center [418, 445] width 78 height 29
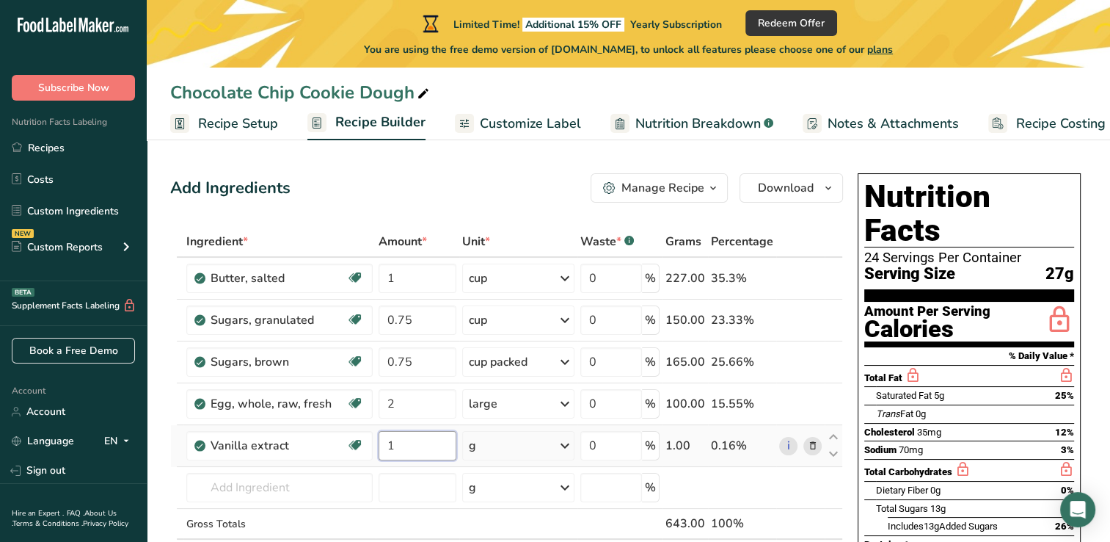
type input "1"
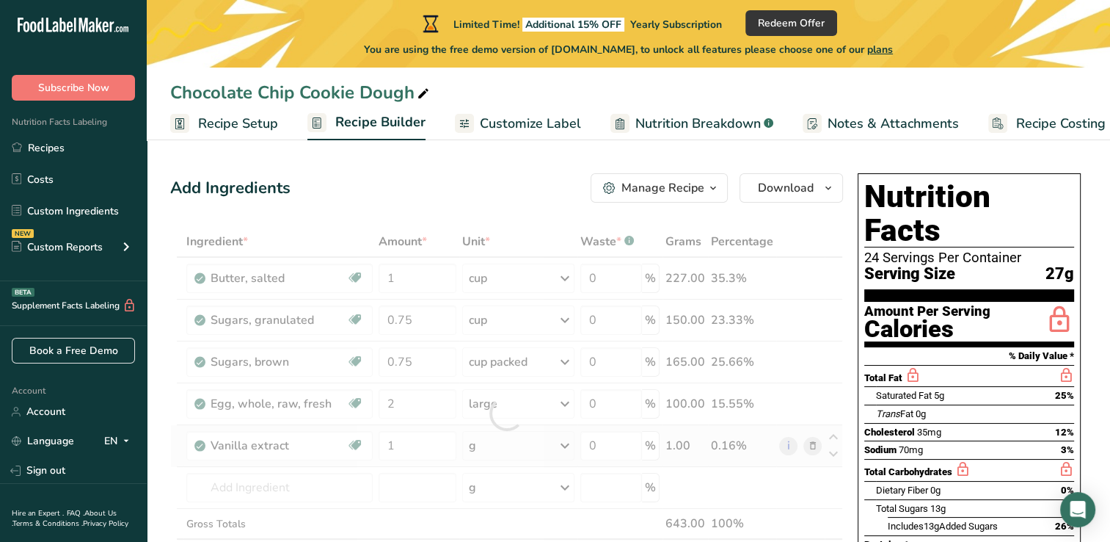
click at [569, 442] on div "Ingredient * Amount * Unit * Waste * .a-a{fill:#347362;}.b-a{fill:#fff;} Grams …" at bounding box center [506, 413] width 673 height 374
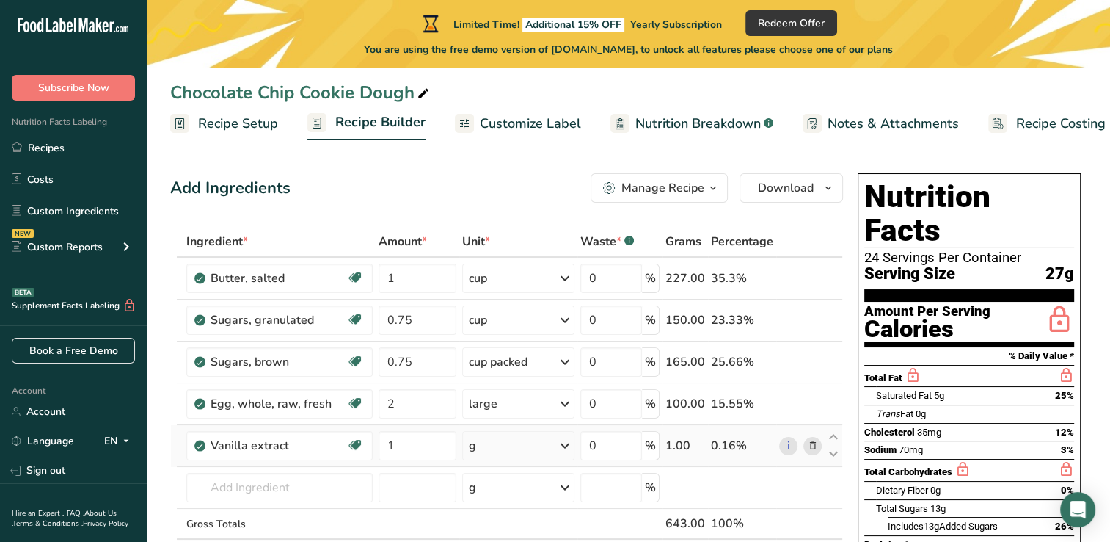
click at [567, 442] on icon at bounding box center [565, 445] width 18 height 26
click at [525, 489] on div "1 tsp" at bounding box center [532, 494] width 123 height 21
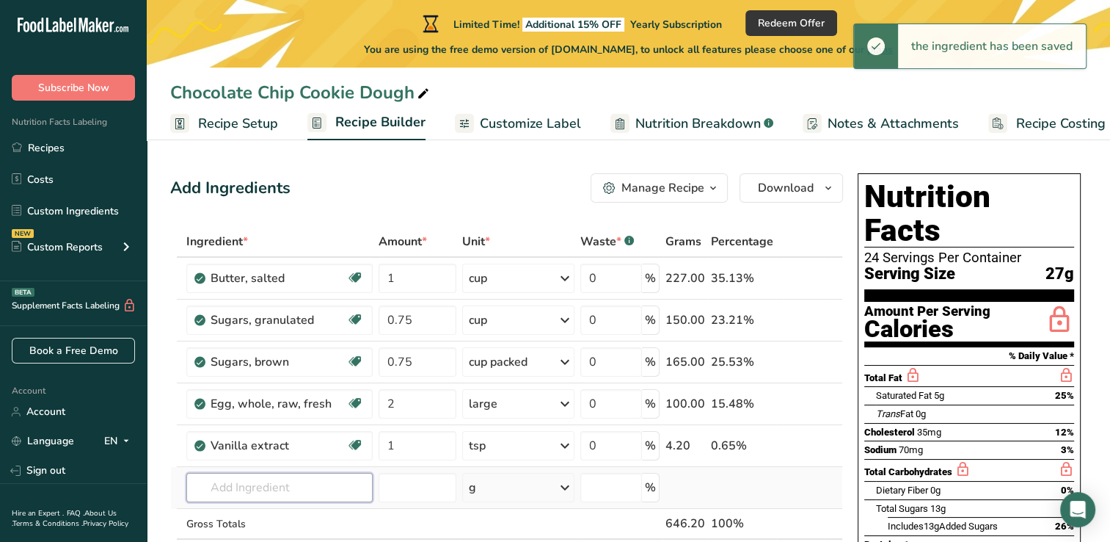
click at [230, 484] on input "text" at bounding box center [279, 487] width 186 height 29
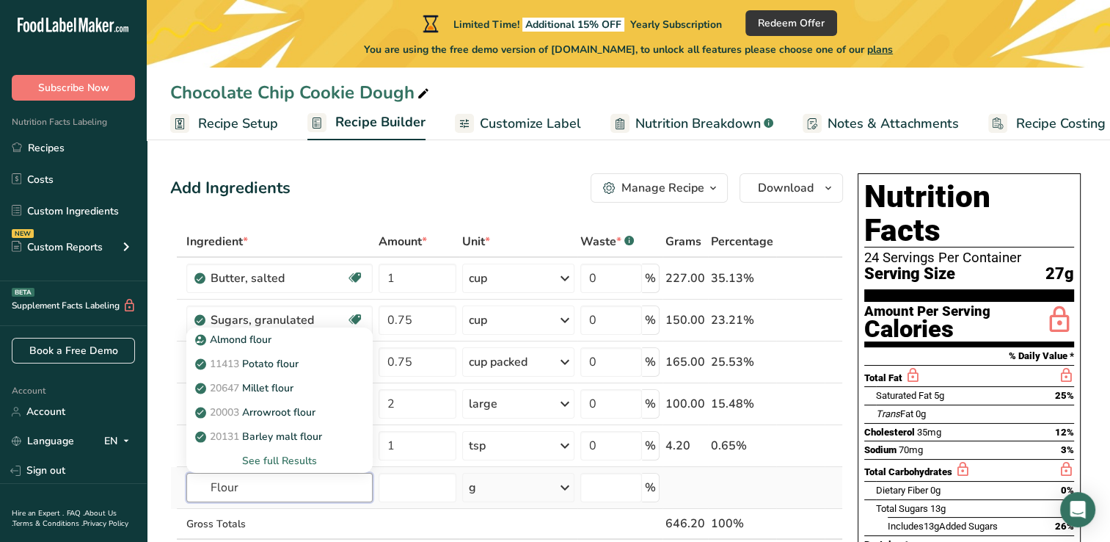
type input "Flour"
click at [281, 462] on div "See full Results" at bounding box center [279, 460] width 163 height 15
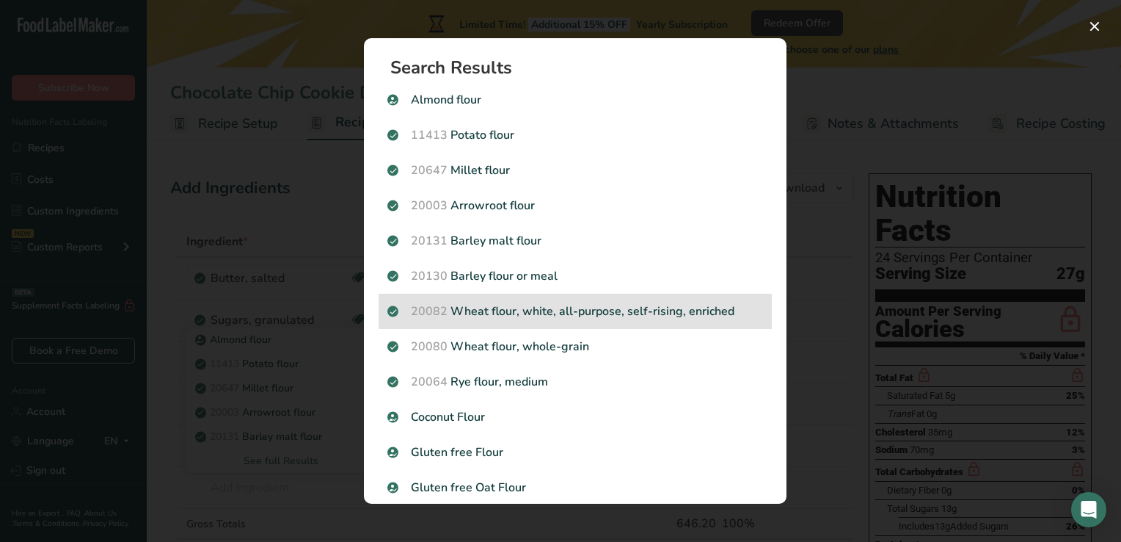
click at [707, 304] on p "20082 Wheat flour, white, all-purpose, self-rising, enriched" at bounding box center [575, 311] width 376 height 18
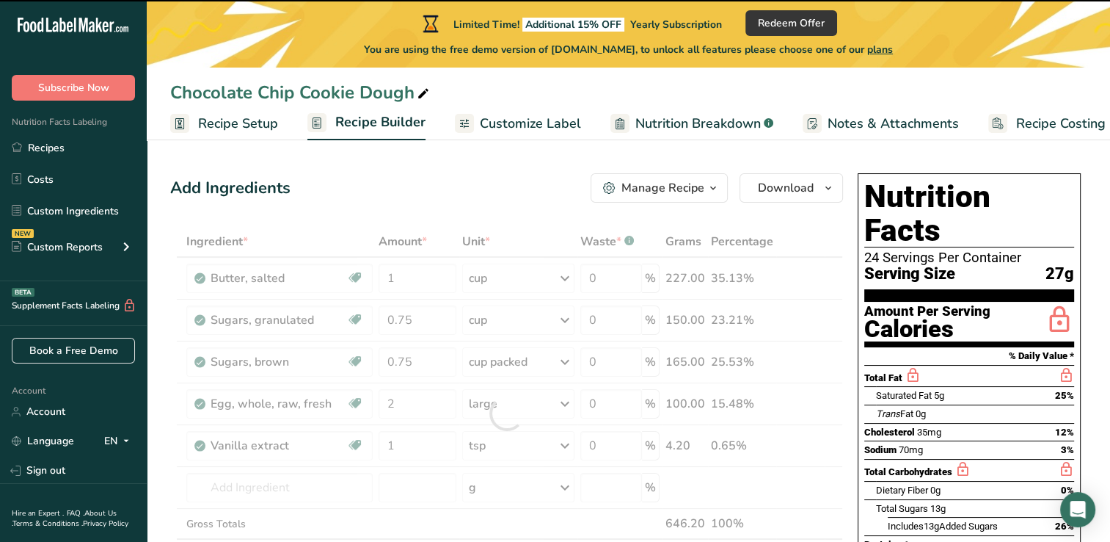
type input "0"
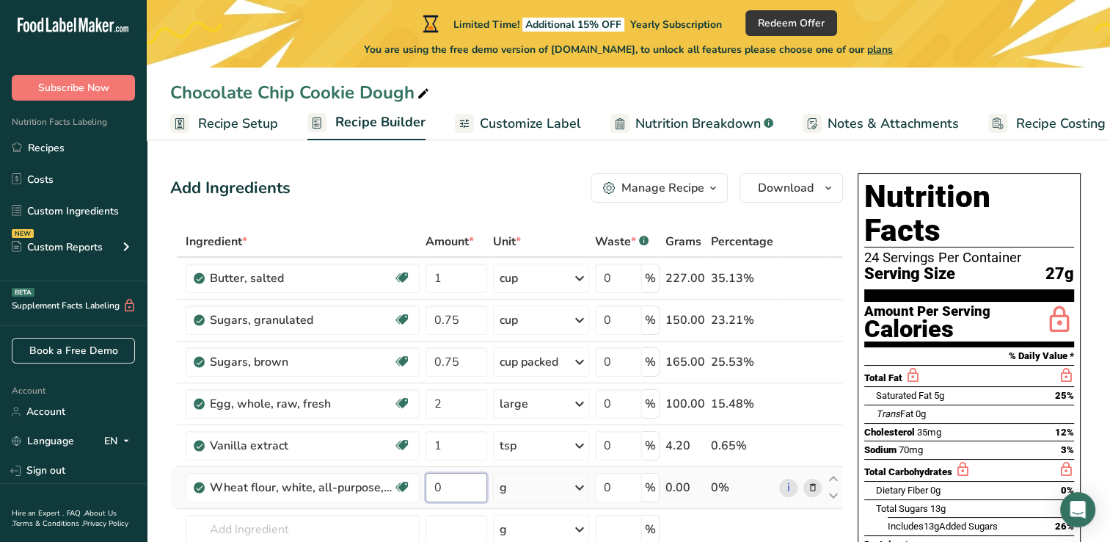
click at [473, 481] on input "0" at bounding box center [456, 487] width 61 height 29
type input "2.25"
click at [577, 486] on div "Ingredient * Amount * Unit * Waste * .a-a{fill:#347362;}.b-a{fill:#fff;} Grams …" at bounding box center [506, 434] width 673 height 416
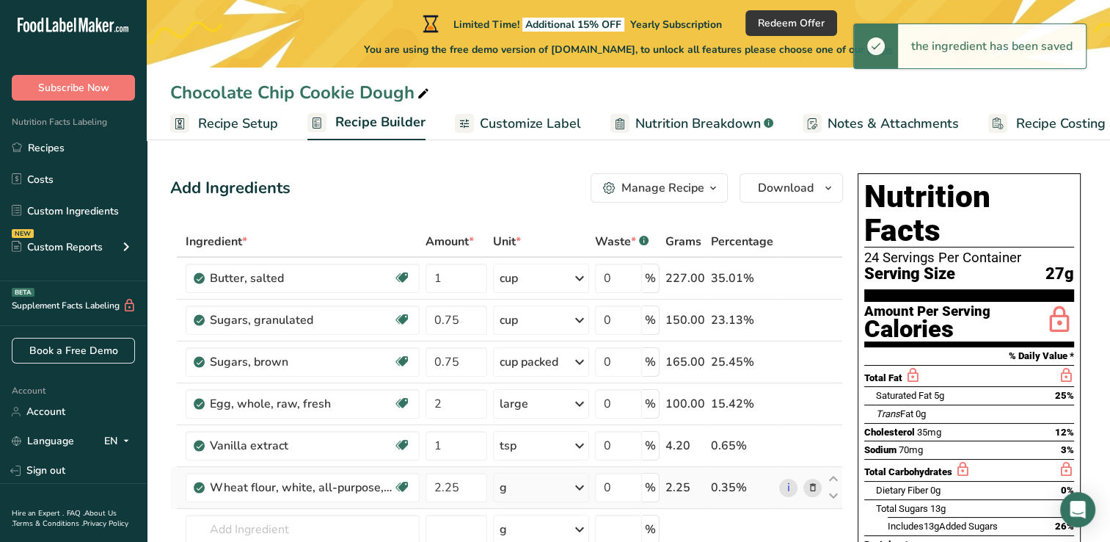
click at [577, 486] on icon at bounding box center [580, 487] width 18 height 26
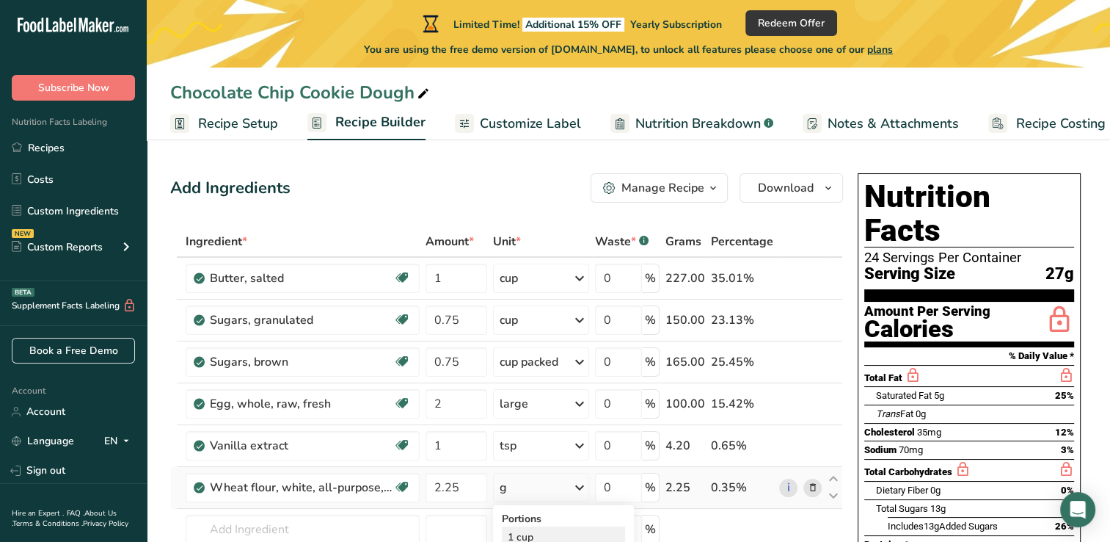
click at [546, 533] on div "1 cup" at bounding box center [563, 536] width 123 height 21
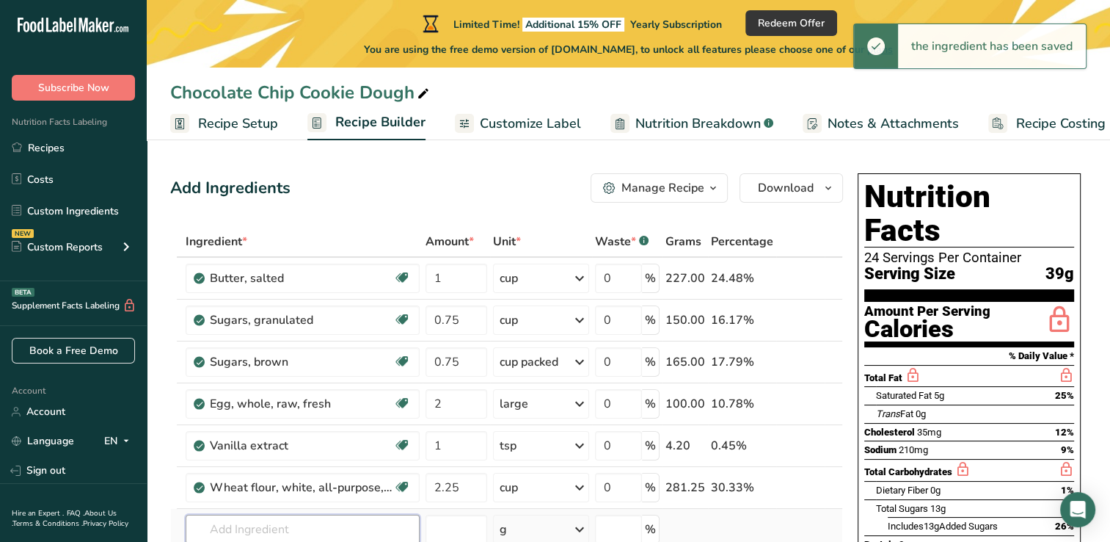
click at [239, 533] on input "text" at bounding box center [303, 528] width 234 height 29
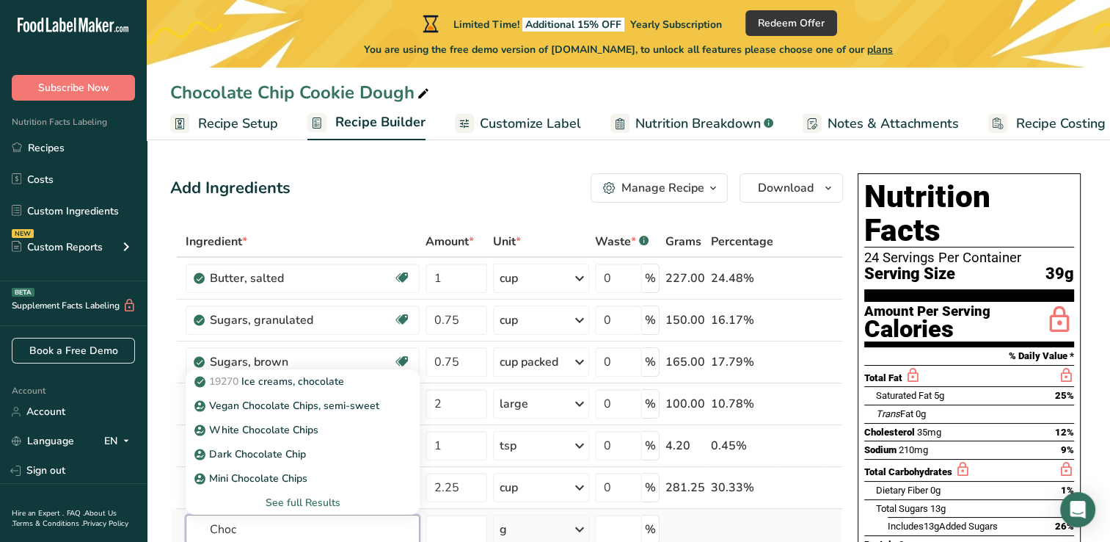
type input "Choc"
click at [299, 495] on div "See full Results" at bounding box center [302, 502] width 211 height 15
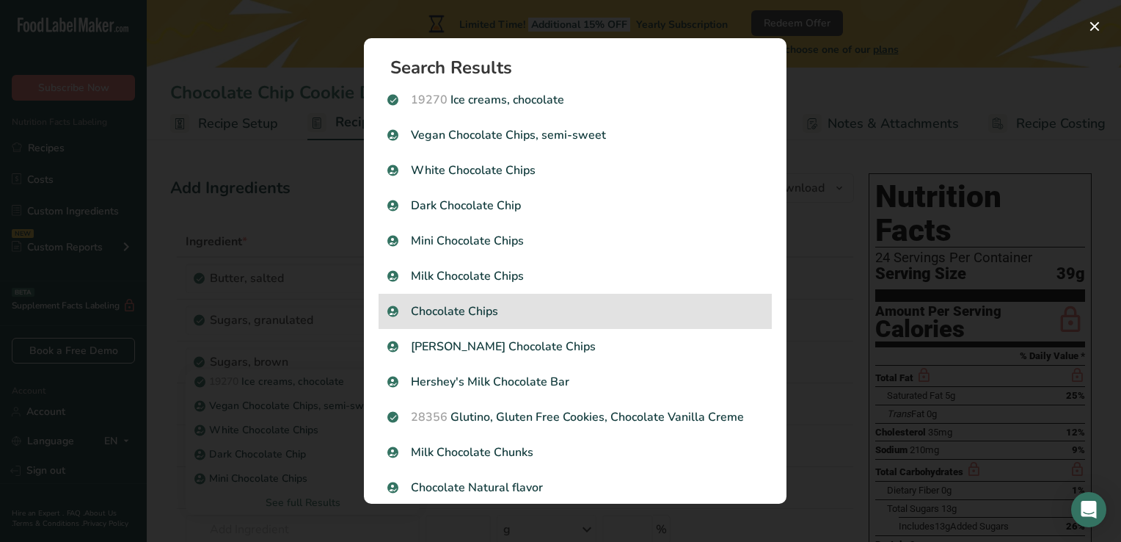
click at [450, 310] on p "Chocolate Chips" at bounding box center [575, 311] width 376 height 18
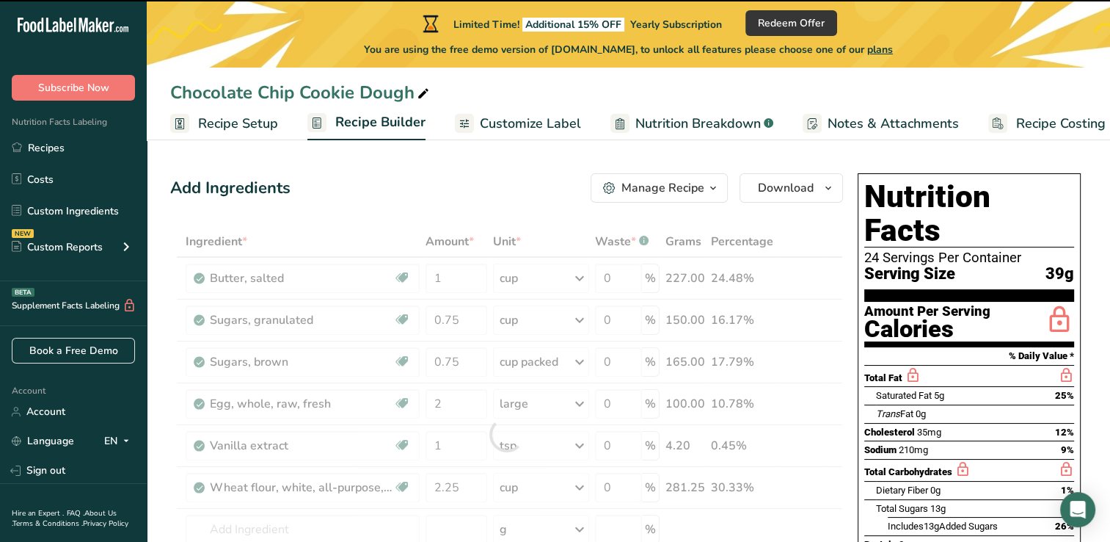
type input "0"
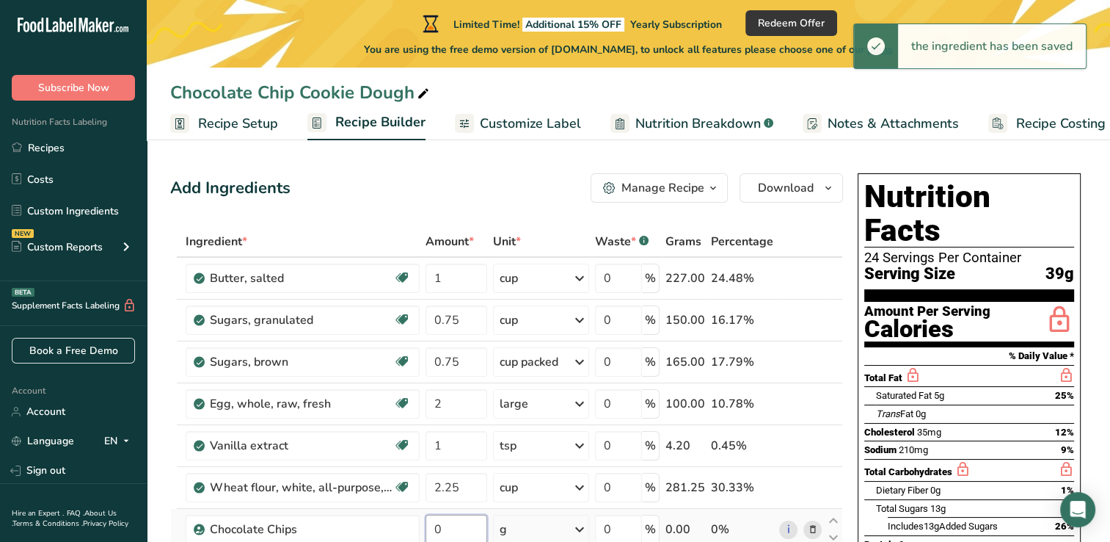
click at [455, 536] on input "0" at bounding box center [456, 528] width 61 height 29
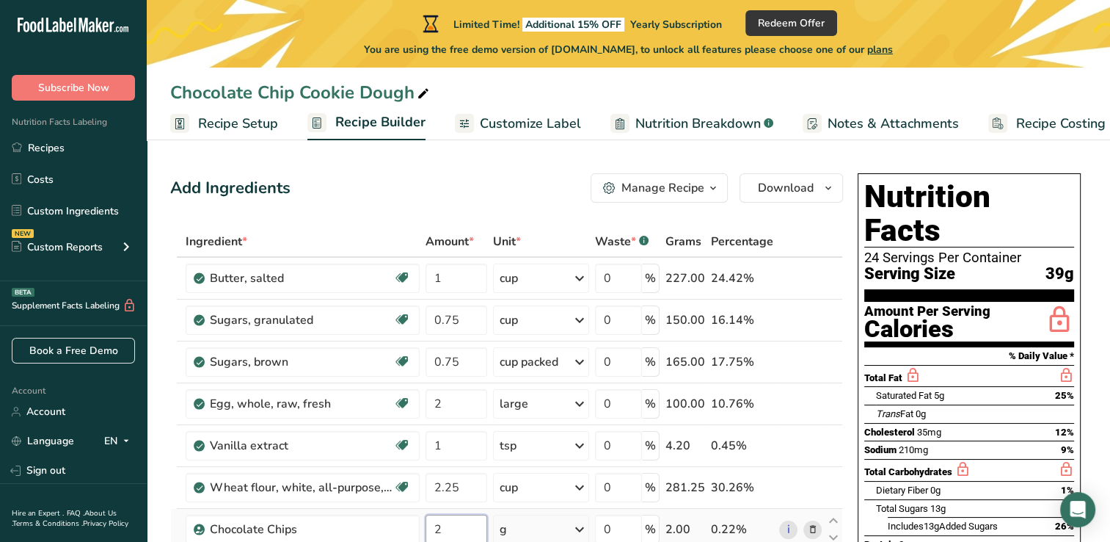
type input "2"
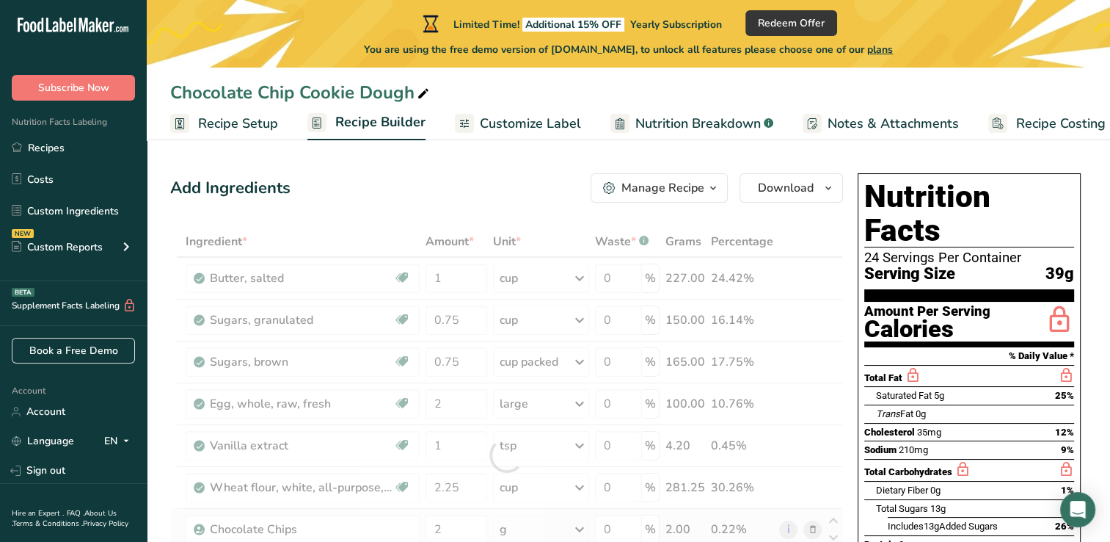
click at [581, 526] on div "Ingredient * Amount * Unit * Waste * .a-a{fill:#347362;}.b-a{fill:#fff;} Grams …" at bounding box center [506, 455] width 673 height 458
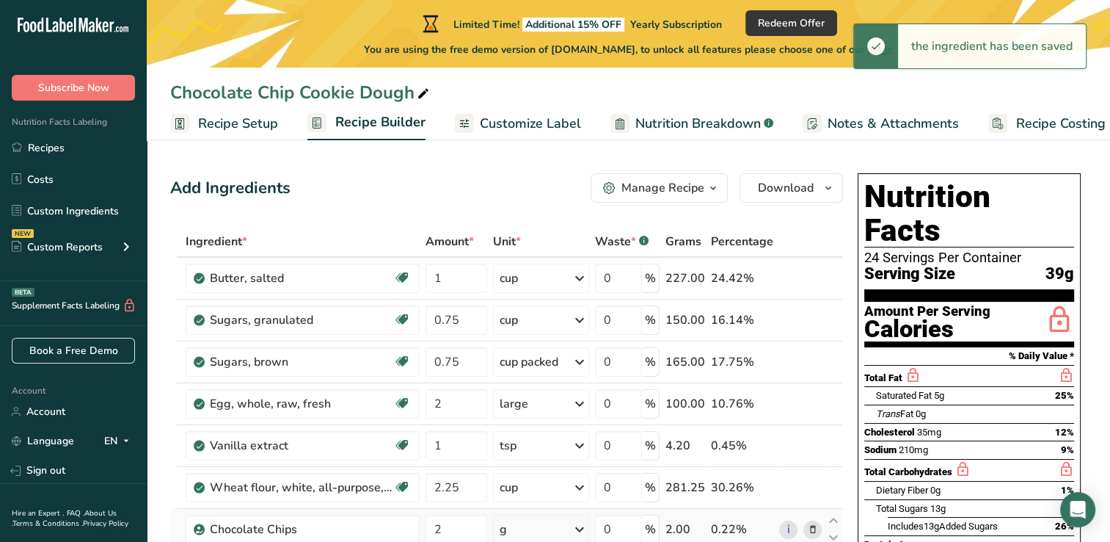
click at [581, 526] on icon at bounding box center [580, 529] width 18 height 26
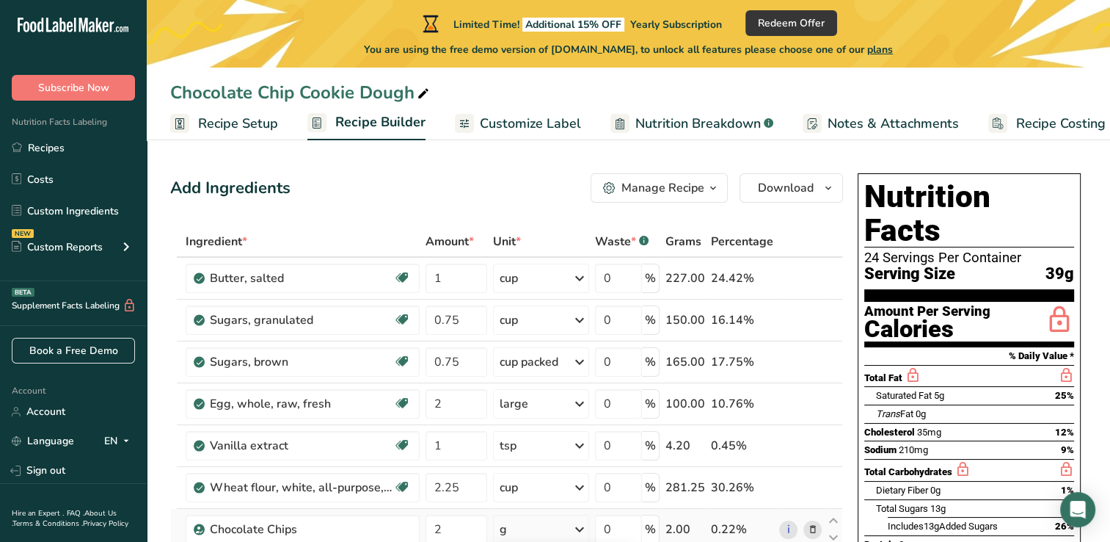
click at [580, 528] on icon at bounding box center [580, 529] width 18 height 26
click at [580, 529] on icon at bounding box center [580, 529] width 18 height 26
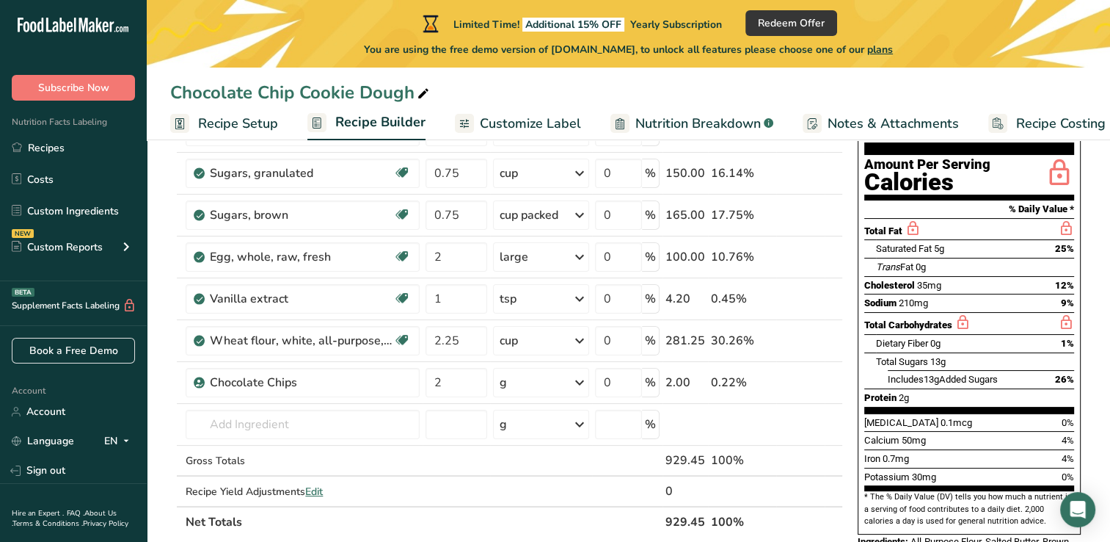
scroll to position [176, 0]
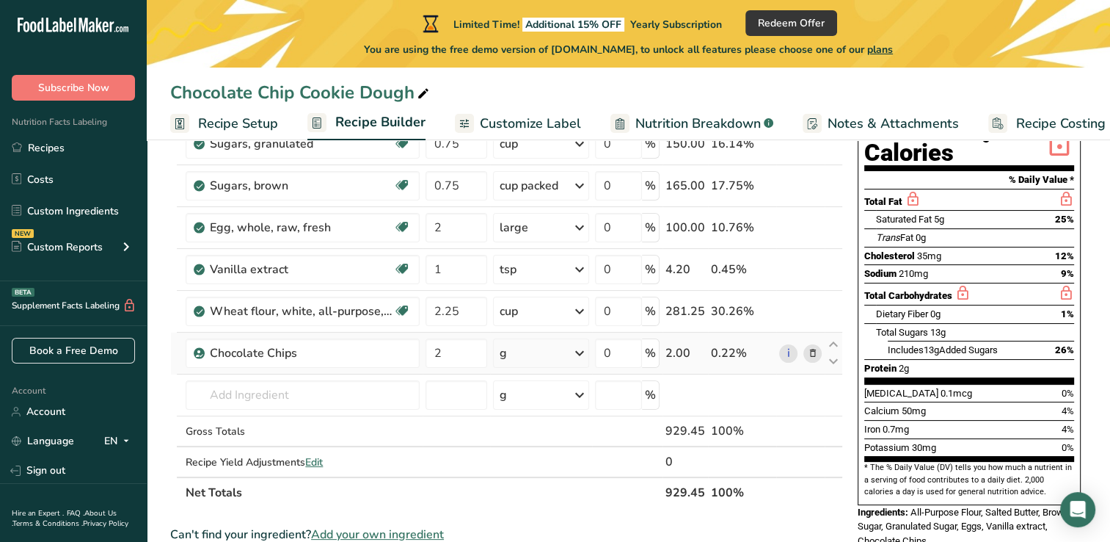
click at [579, 351] on icon at bounding box center [580, 353] width 18 height 26
click at [584, 349] on icon at bounding box center [580, 353] width 18 height 26
click at [588, 340] on icon at bounding box center [580, 353] width 18 height 26
click at [535, 467] on div "See more" at bounding box center [563, 469] width 123 height 15
click at [638, 527] on div "Can't find your ingredient? Add your own ingredient" at bounding box center [506, 534] width 673 height 18
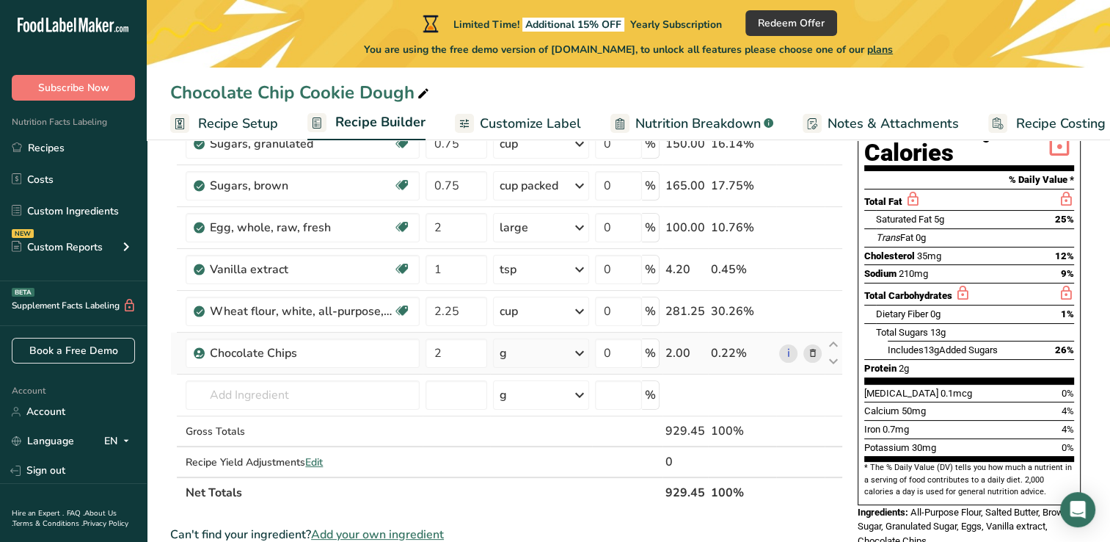
click at [584, 351] on icon at bounding box center [580, 353] width 18 height 26
click at [693, 525] on div "Can't find your ingredient? Add your own ingredient" at bounding box center [506, 534] width 673 height 18
click at [585, 352] on icon at bounding box center [580, 353] width 18 height 26
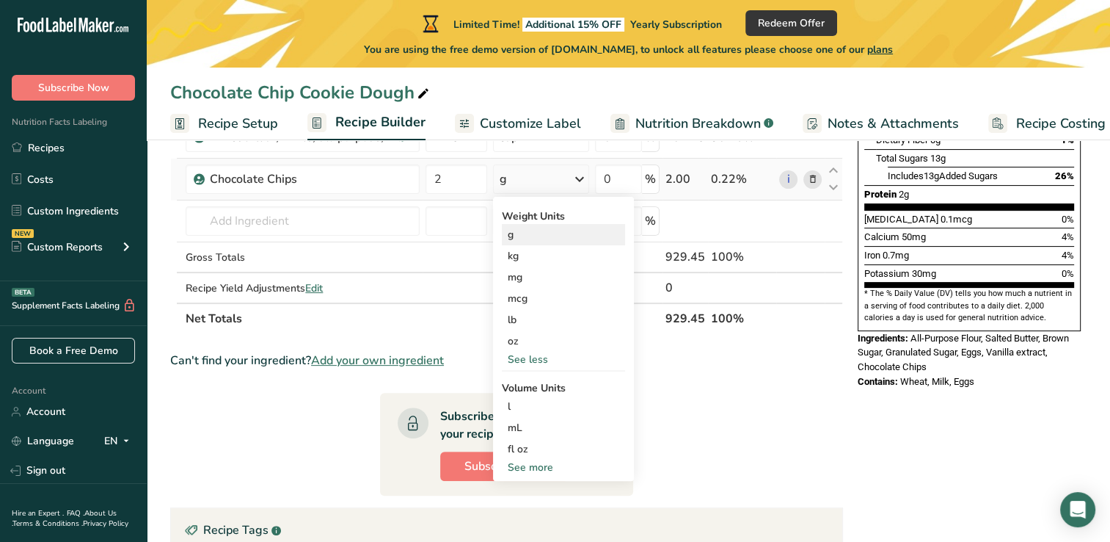
scroll to position [352, 0]
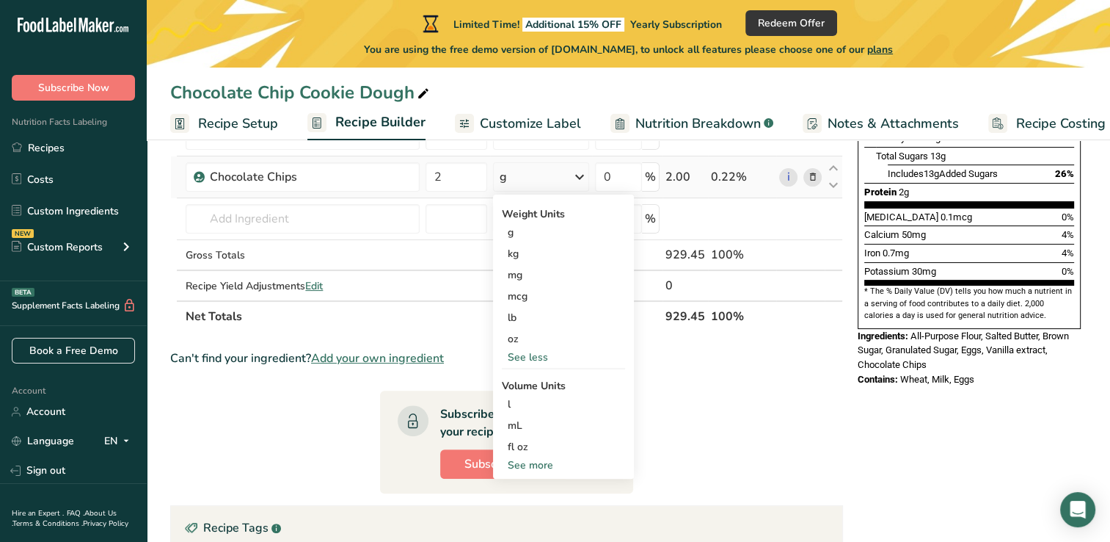
click at [539, 465] on div "See more" at bounding box center [563, 464] width 123 height 15
click at [525, 511] on div "cup" at bounding box center [564, 510] width 112 height 15
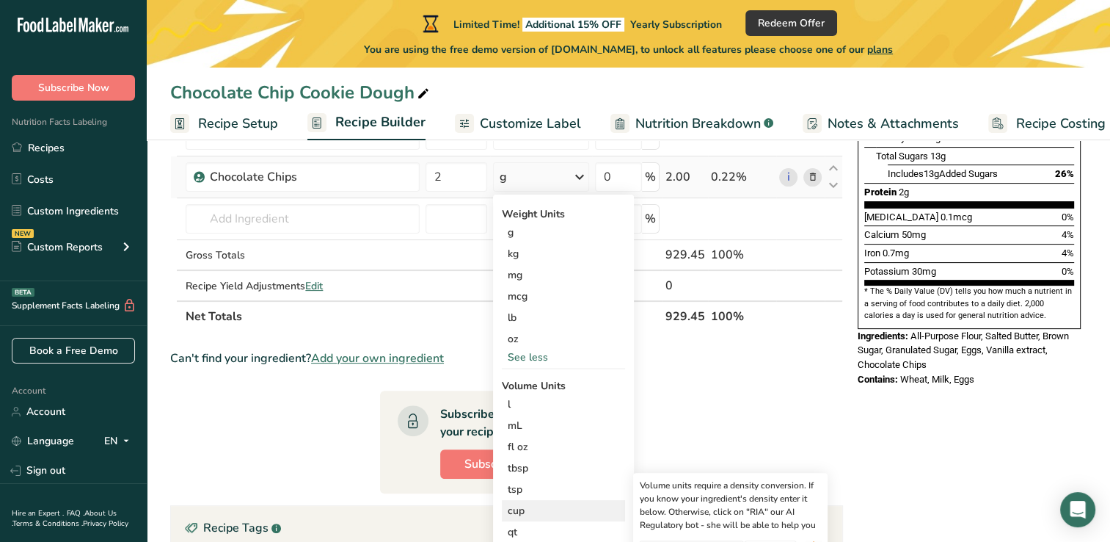
click at [525, 511] on div "cup" at bounding box center [564, 510] width 112 height 15
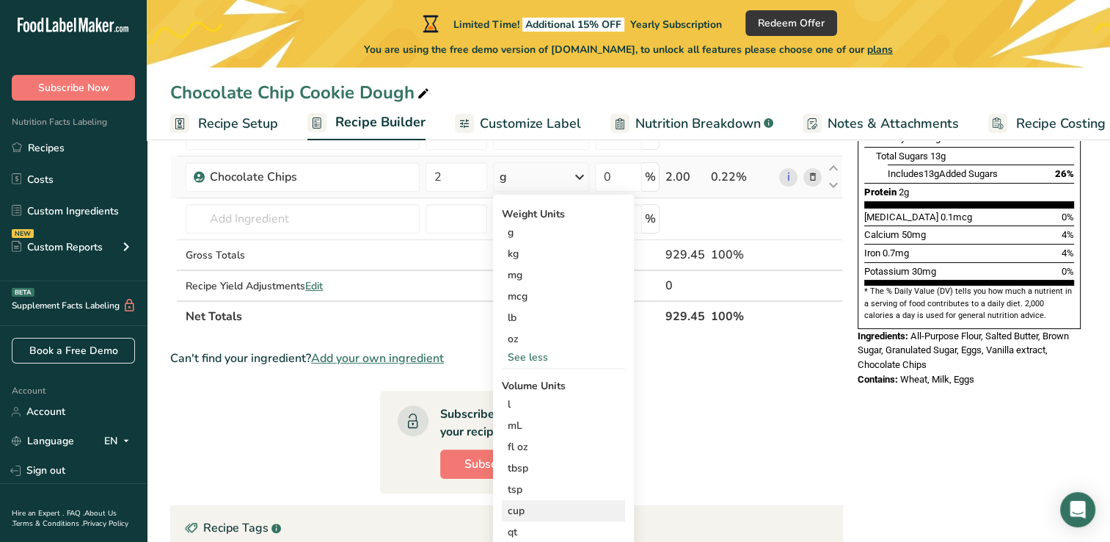
click at [511, 509] on div "cup" at bounding box center [564, 510] width 112 height 15
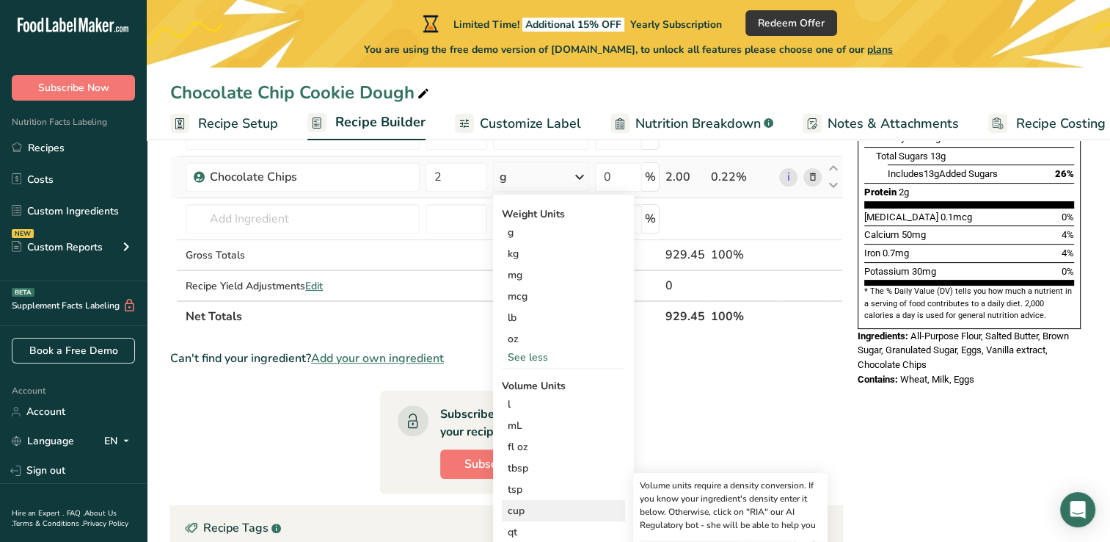
click at [511, 509] on div "cup" at bounding box center [564, 510] width 112 height 15
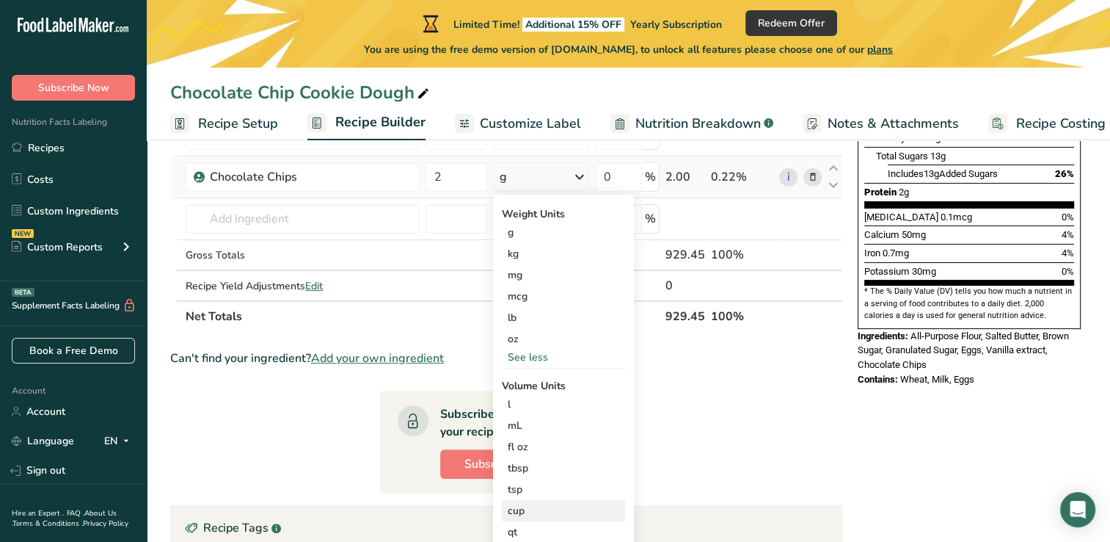
click at [511, 509] on div "cup" at bounding box center [564, 510] width 112 height 15
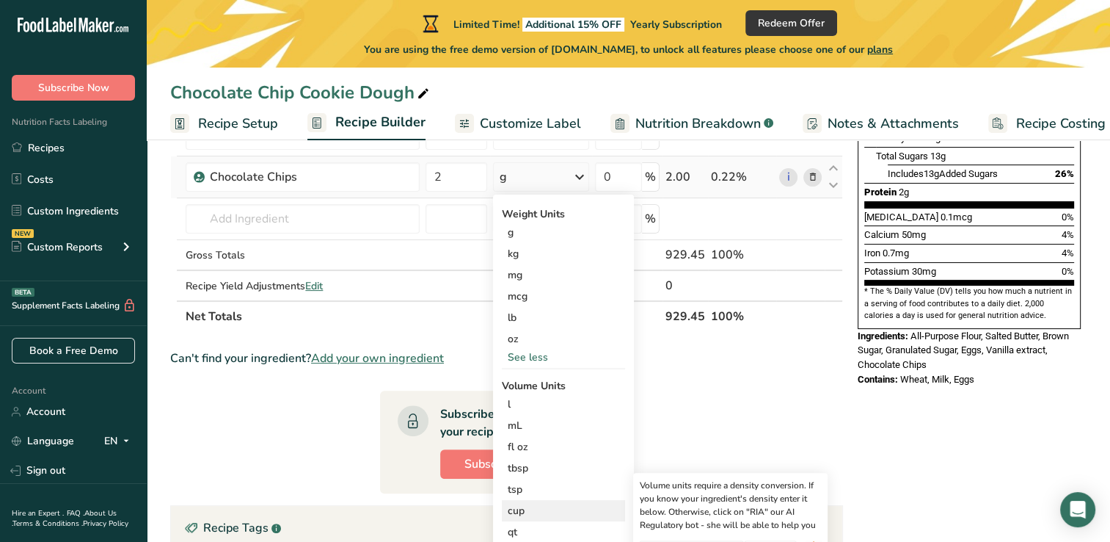
click at [511, 509] on div "cup" at bounding box center [564, 510] width 112 height 15
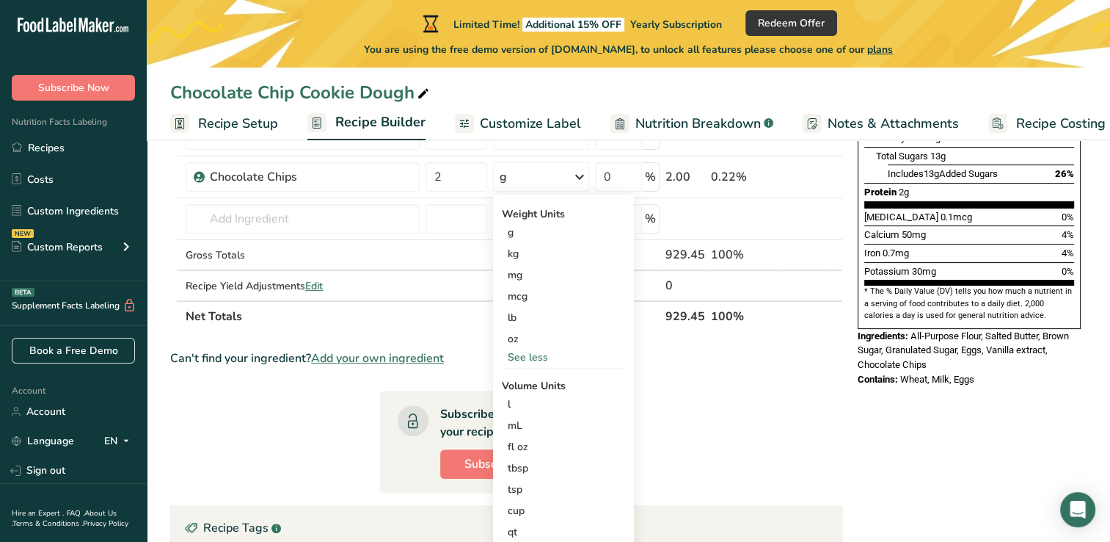
click at [730, 452] on section "Ingredient * Amount * Unit * Waste * .a-a{fill:#347362;}.b-a{fill:#fff;} Grams …" at bounding box center [506, 283] width 673 height 818
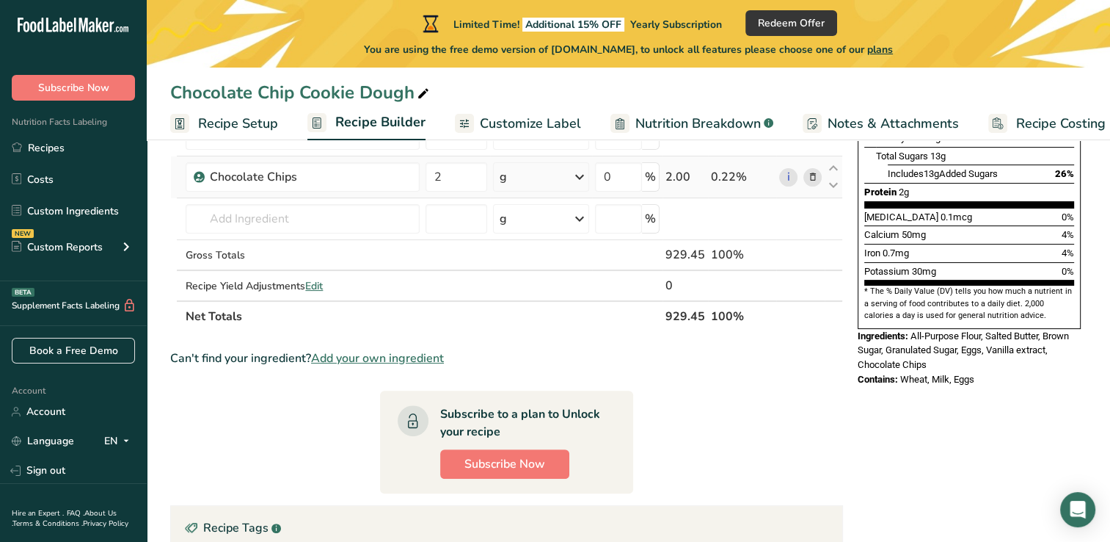
click at [586, 172] on icon at bounding box center [580, 177] width 18 height 26
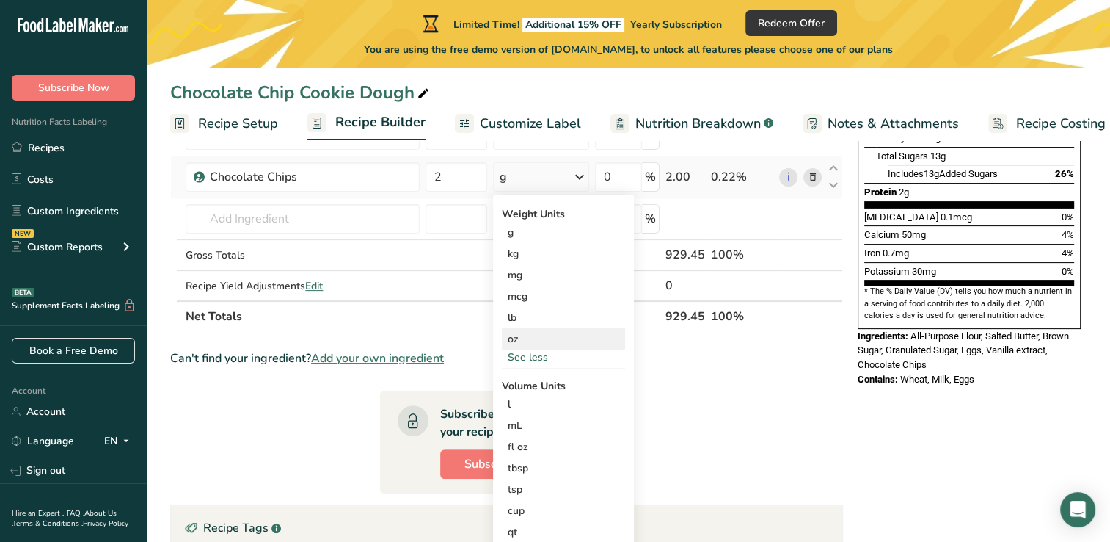
click at [518, 337] on div "oz" at bounding box center [563, 338] width 123 height 21
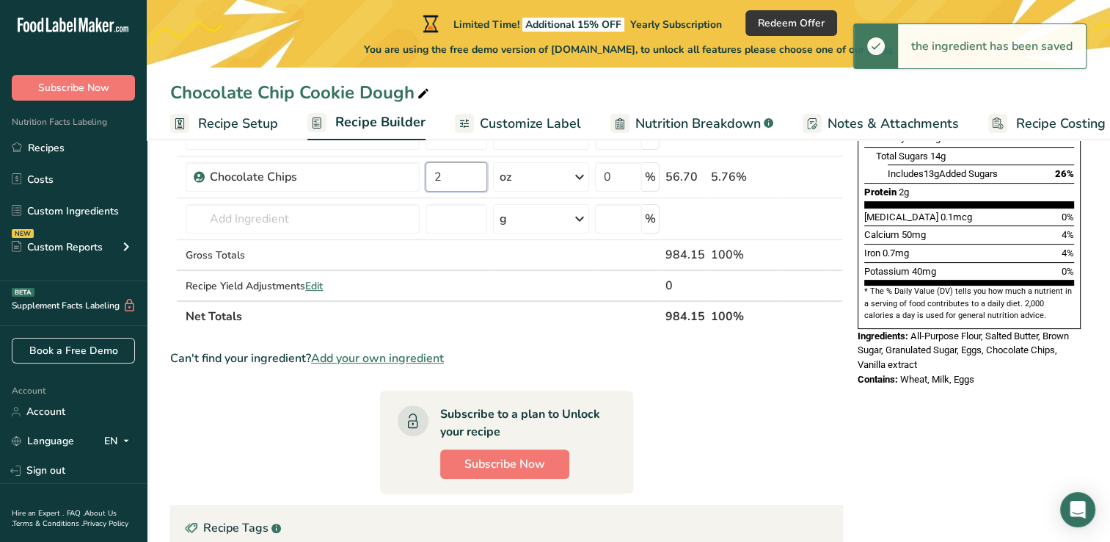
click at [461, 172] on input "2" at bounding box center [456, 176] width 61 height 29
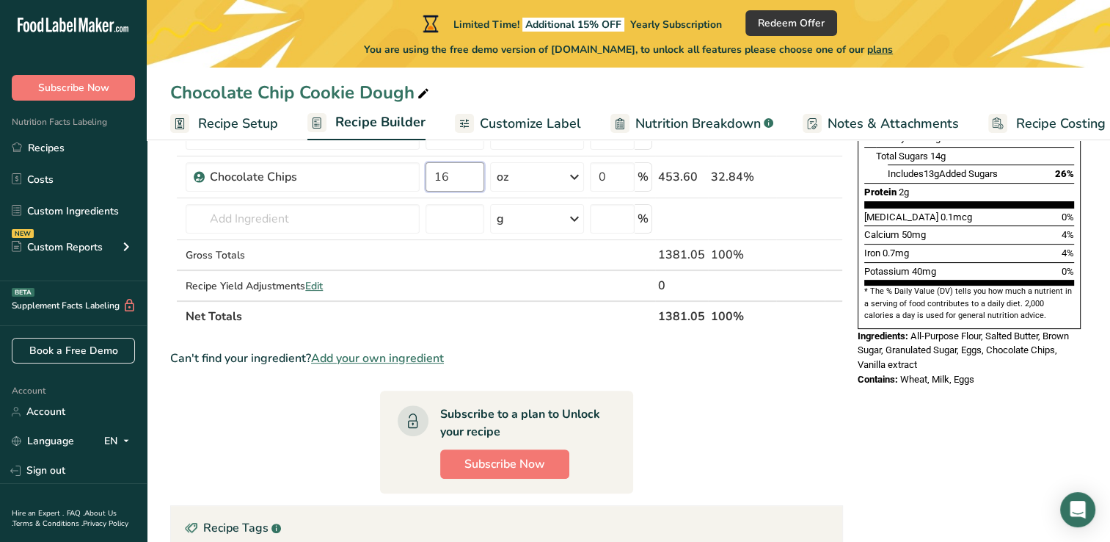
type input "16"
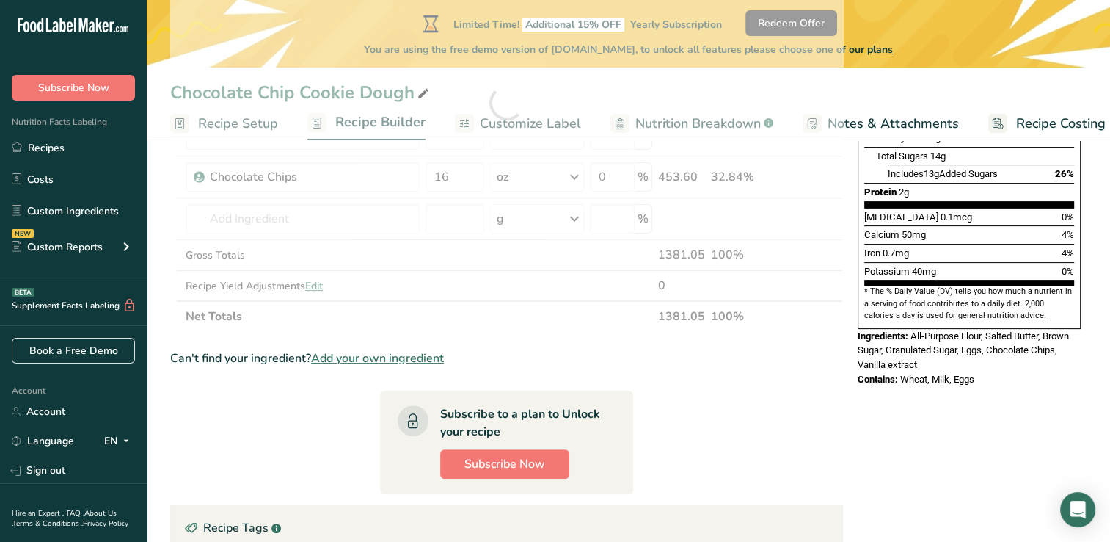
click at [710, 409] on section "Ingredient * Amount * Unit * Waste * .a-a{fill:#347362;}.b-a{fill:#fff;} Grams …" at bounding box center [506, 283] width 673 height 818
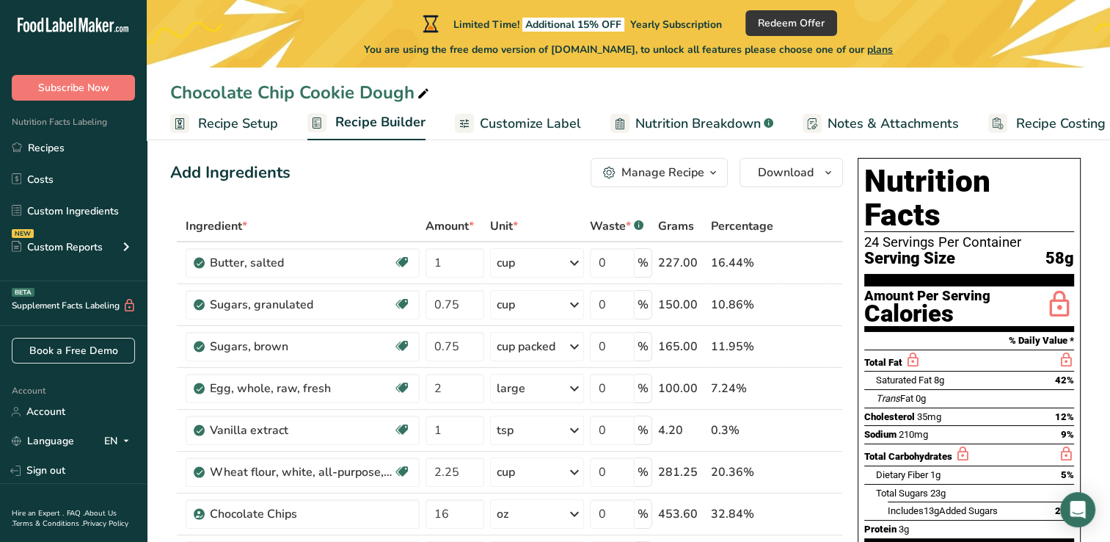
scroll to position [0, 0]
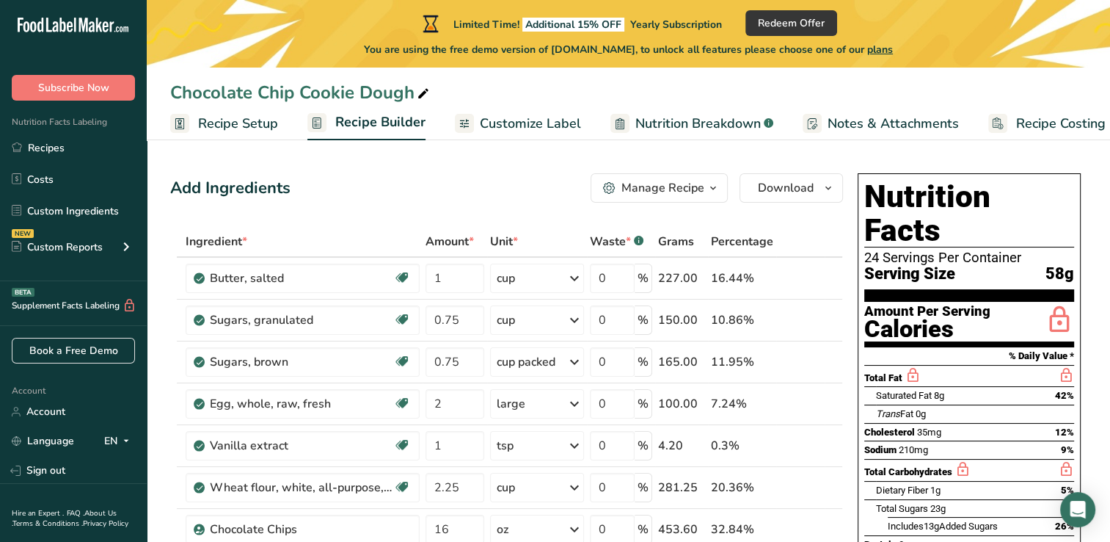
click at [713, 191] on icon "button" at bounding box center [713, 188] width 12 height 18
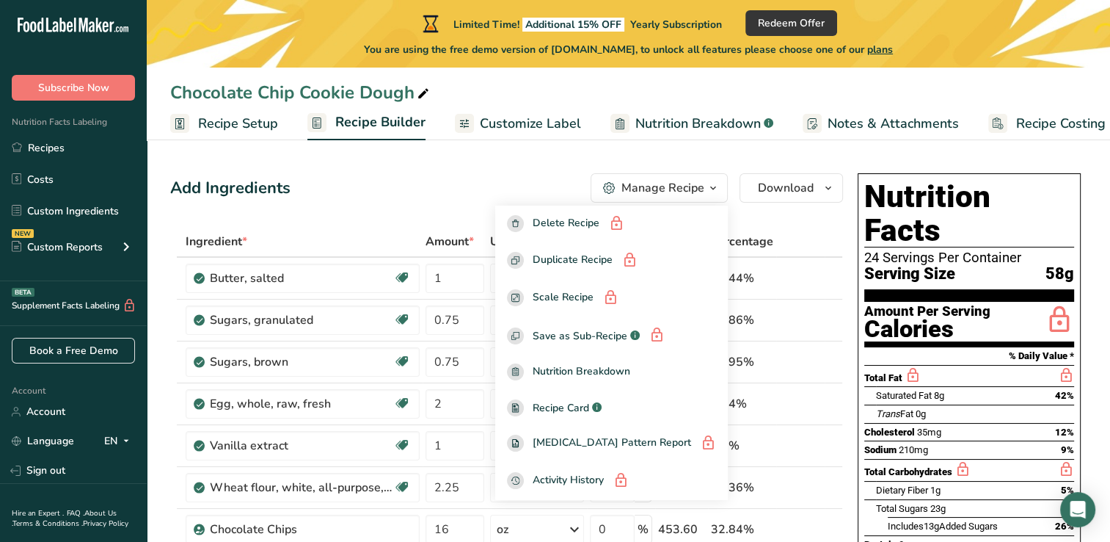
click at [713, 191] on icon "button" at bounding box center [713, 188] width 12 height 18
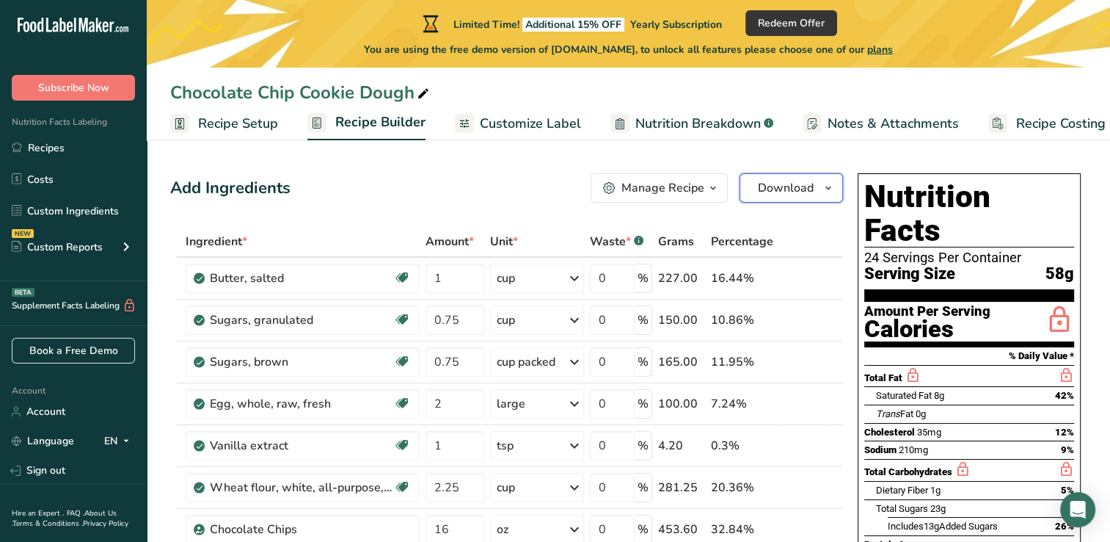
click at [828, 189] on icon "button" at bounding box center [829, 188] width 12 height 18
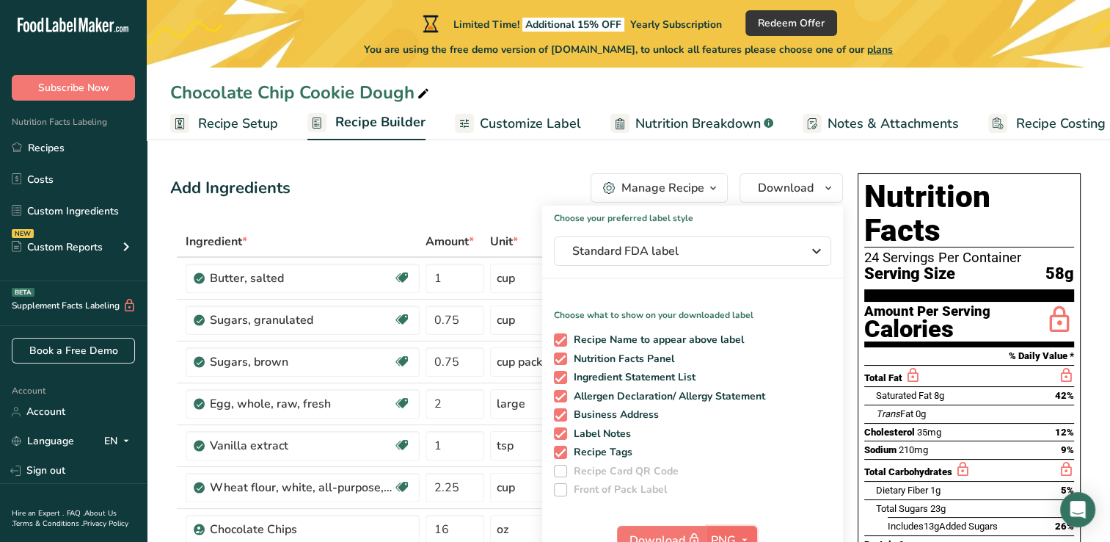
click at [728, 531] on span "PNG" at bounding box center [723, 540] width 25 height 18
click at [718, 533] on span "PNG" at bounding box center [723, 540] width 25 height 18
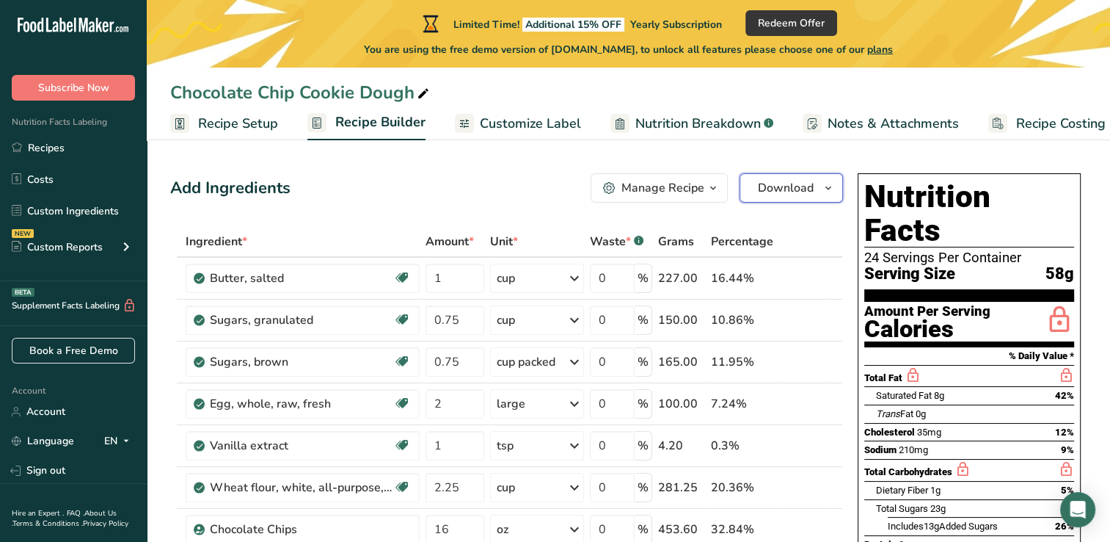
click at [811, 188] on span "Download" at bounding box center [786, 188] width 56 height 18
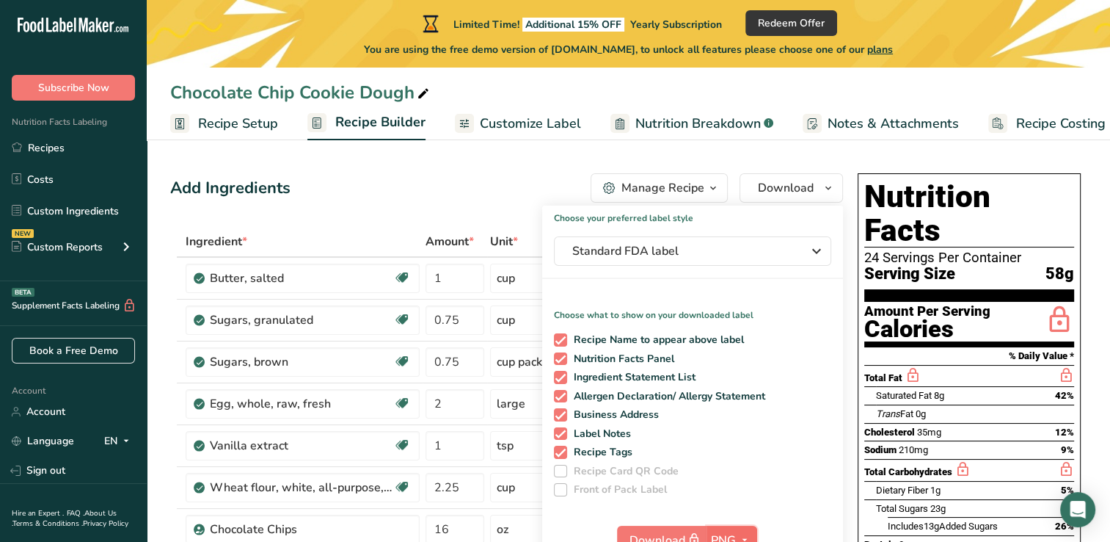
click at [713, 532] on span "PNG" at bounding box center [723, 540] width 25 height 18
click at [704, 180] on span "button" at bounding box center [713, 188] width 18 height 18
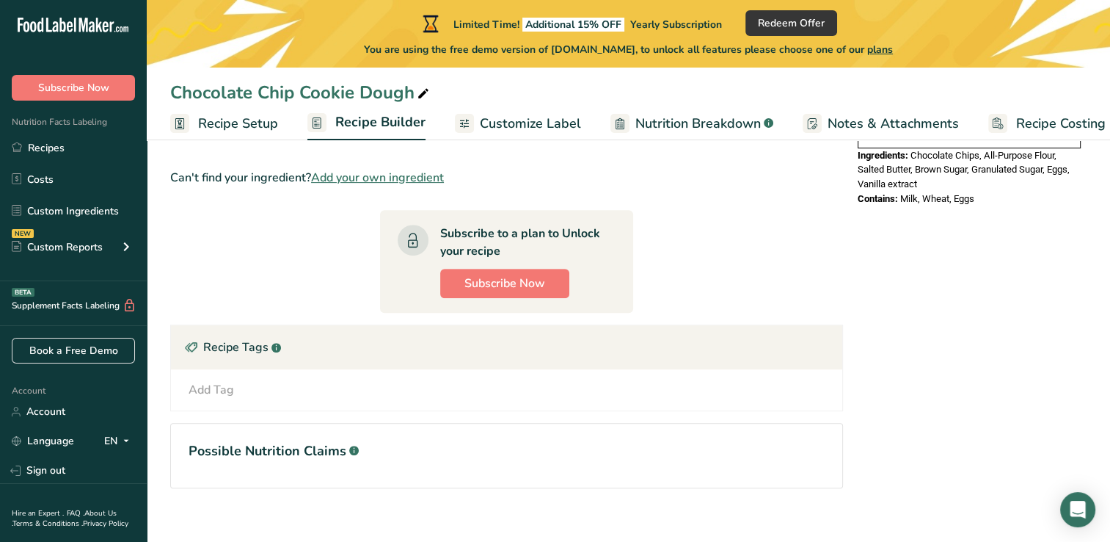
scroll to position [546, 0]
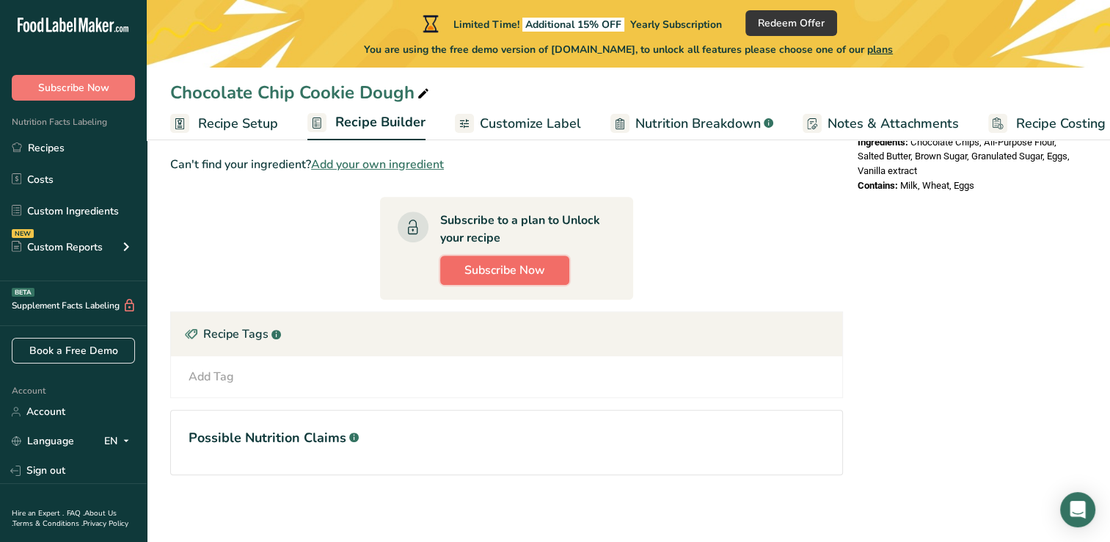
click at [525, 268] on span "Subscribe Now" at bounding box center [504, 270] width 81 height 18
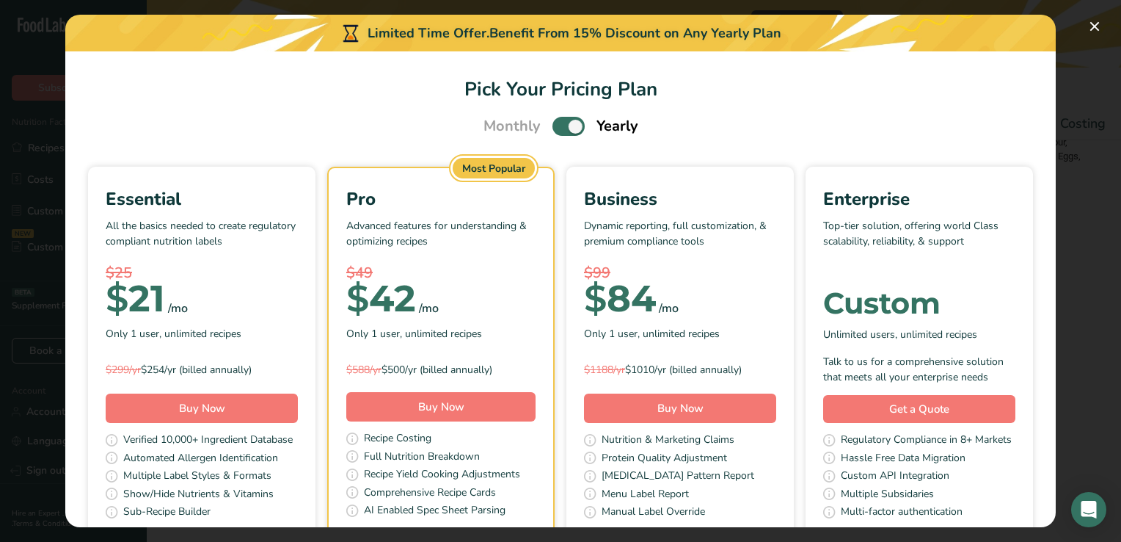
drag, startPoint x: 568, startPoint y: 119, endPoint x: 547, endPoint y: 125, distance: 22.1
click at [553, 125] on span "Pick Your Pricing Plan Modal" at bounding box center [569, 126] width 32 height 18
click at [553, 125] on input "Pick Your Pricing Plan Modal" at bounding box center [558, 127] width 10 height 10
checkbox input "false"
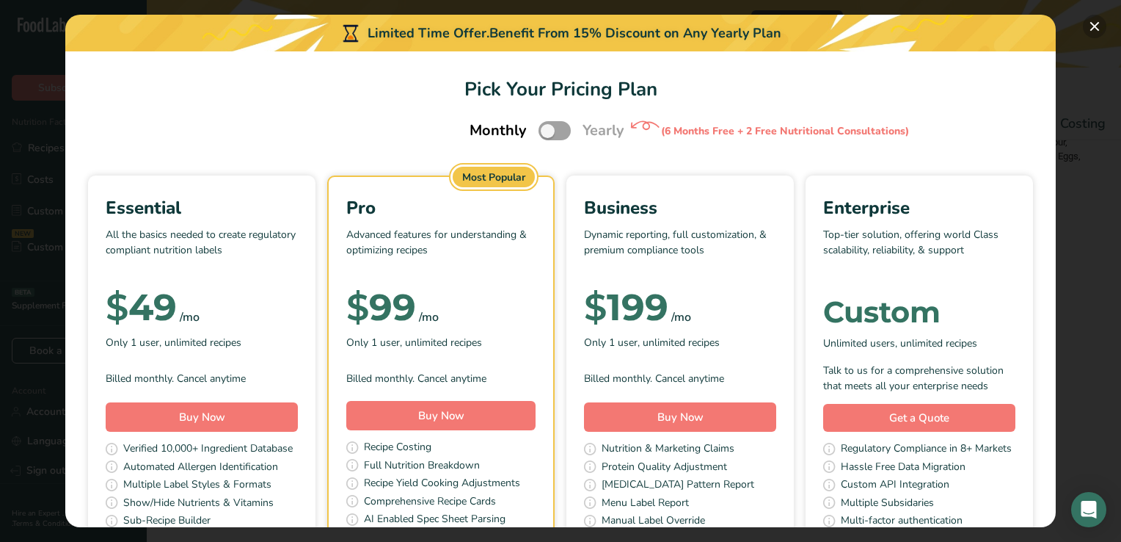
click at [1090, 22] on button "Pick Your Pricing Plan Modal" at bounding box center [1094, 26] width 23 height 23
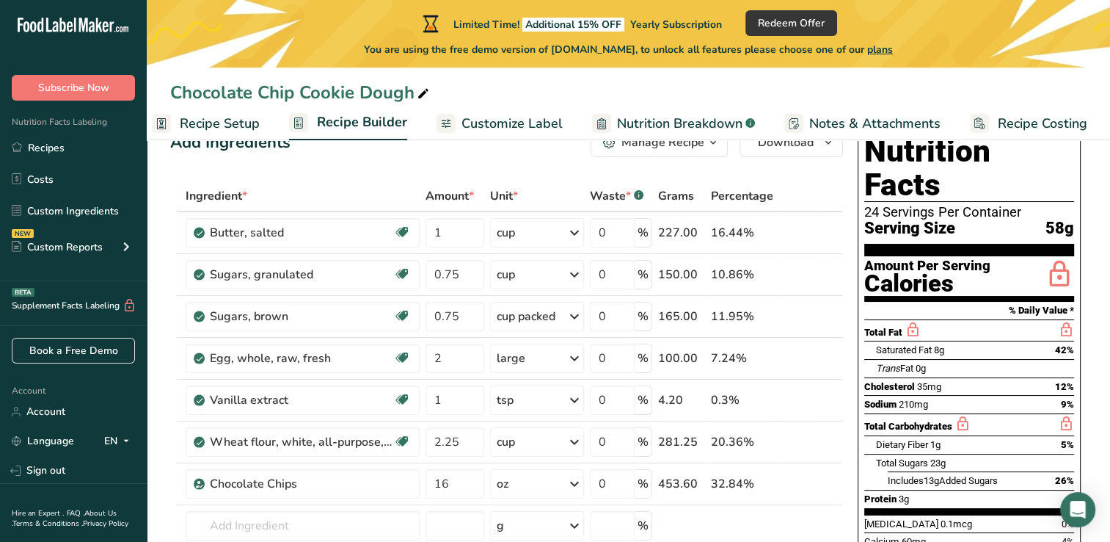
scroll to position [0, 0]
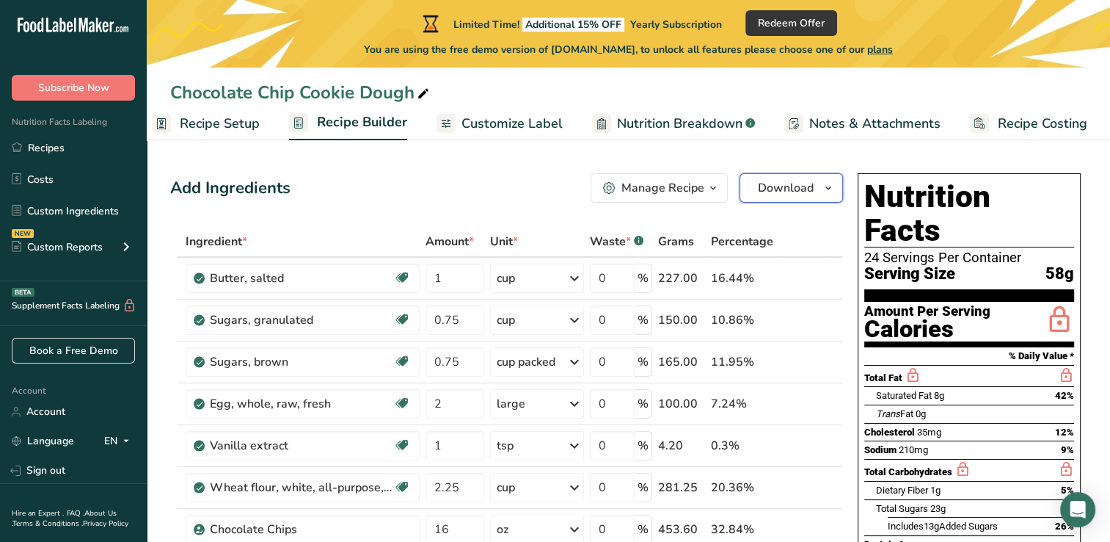
click at [807, 191] on span "Download" at bounding box center [786, 188] width 56 height 18
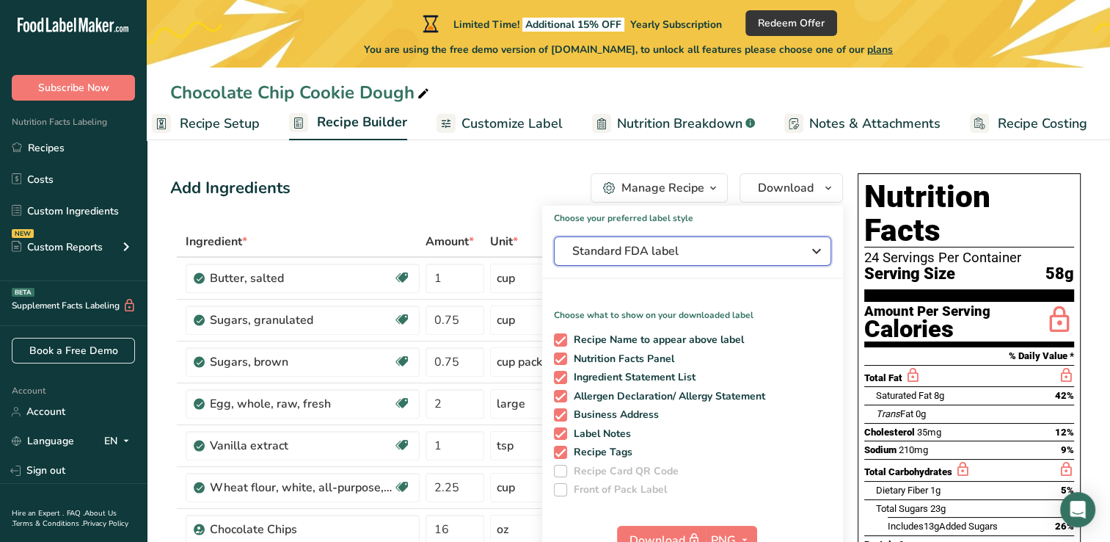
click at [819, 251] on icon "button" at bounding box center [817, 251] width 18 height 26
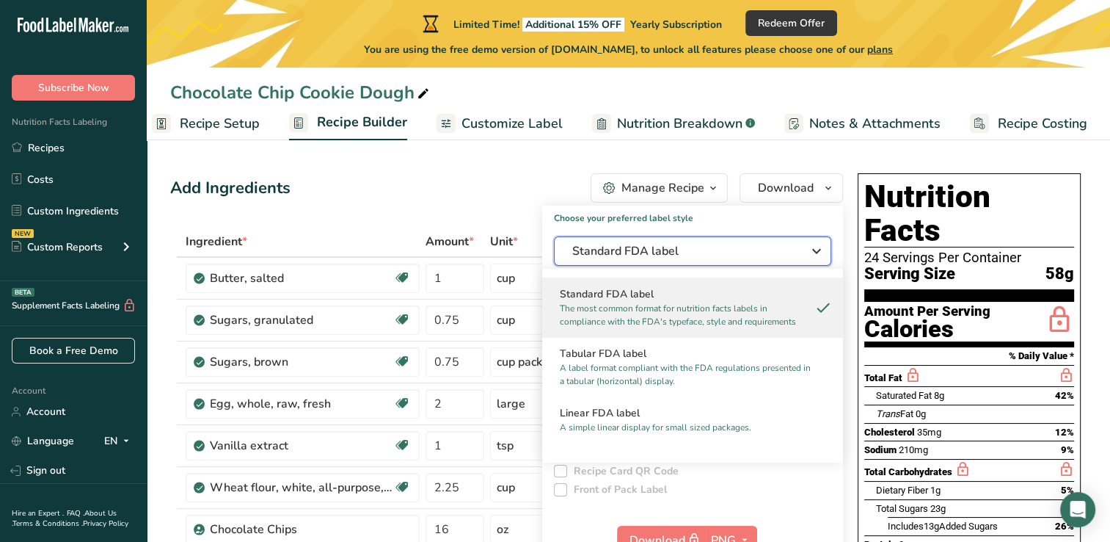
click at [819, 251] on icon "button" at bounding box center [817, 251] width 18 height 26
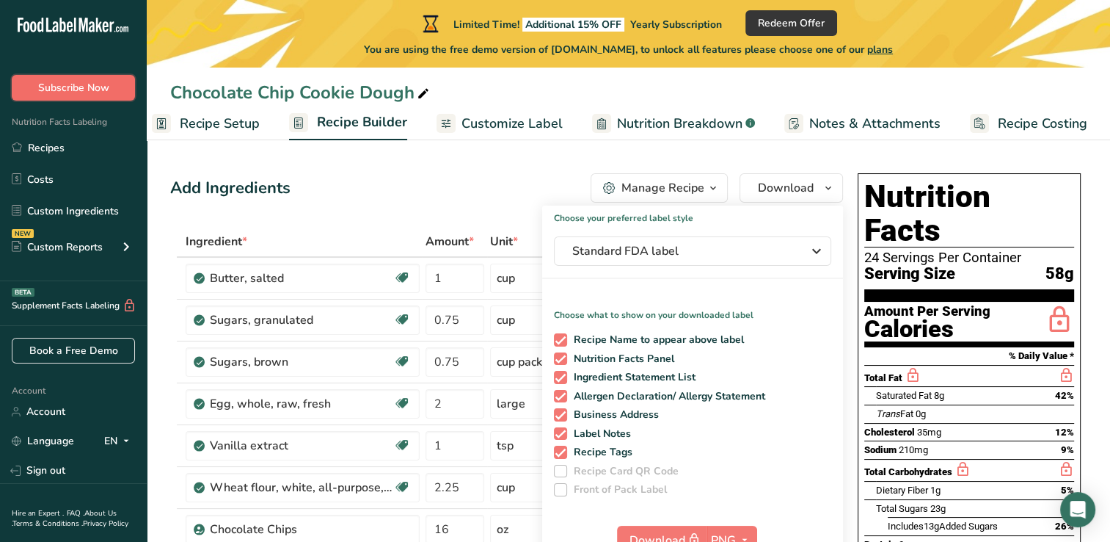
click at [51, 92] on span "Subscribe Now" at bounding box center [73, 87] width 71 height 15
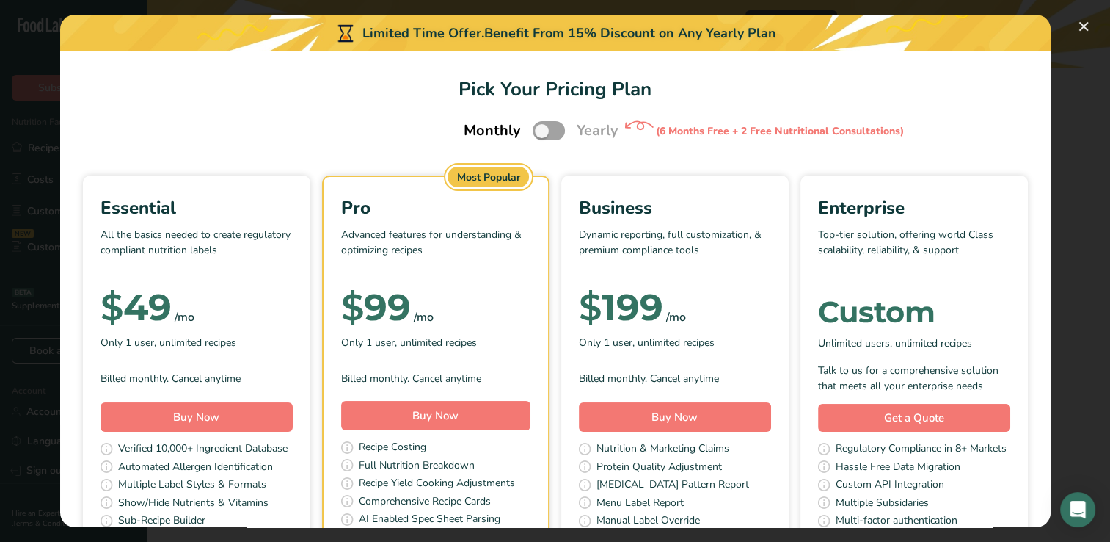
scroll to position [117, 0]
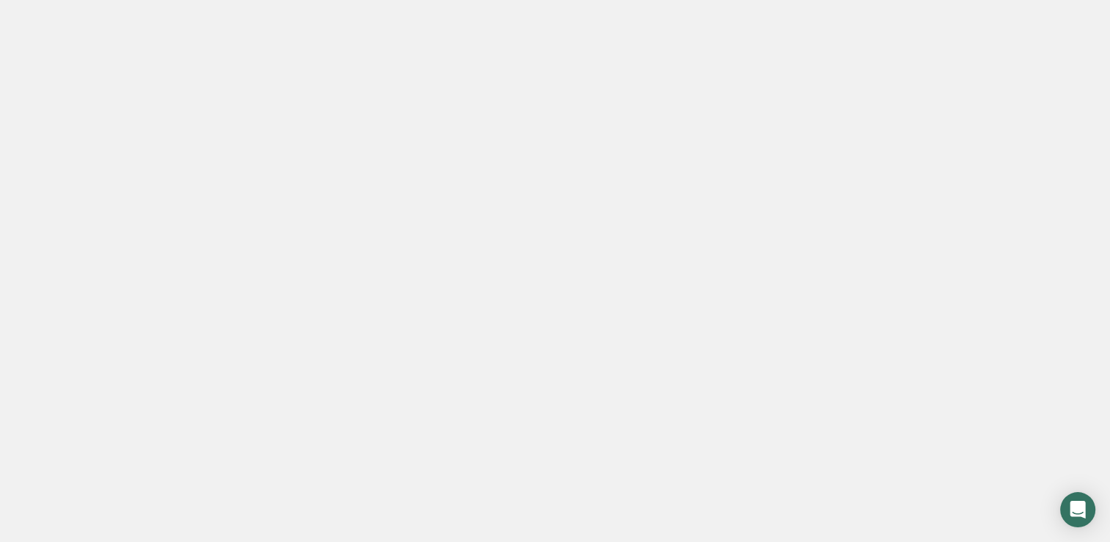
click at [354, 145] on div at bounding box center [555, 271] width 1110 height 542
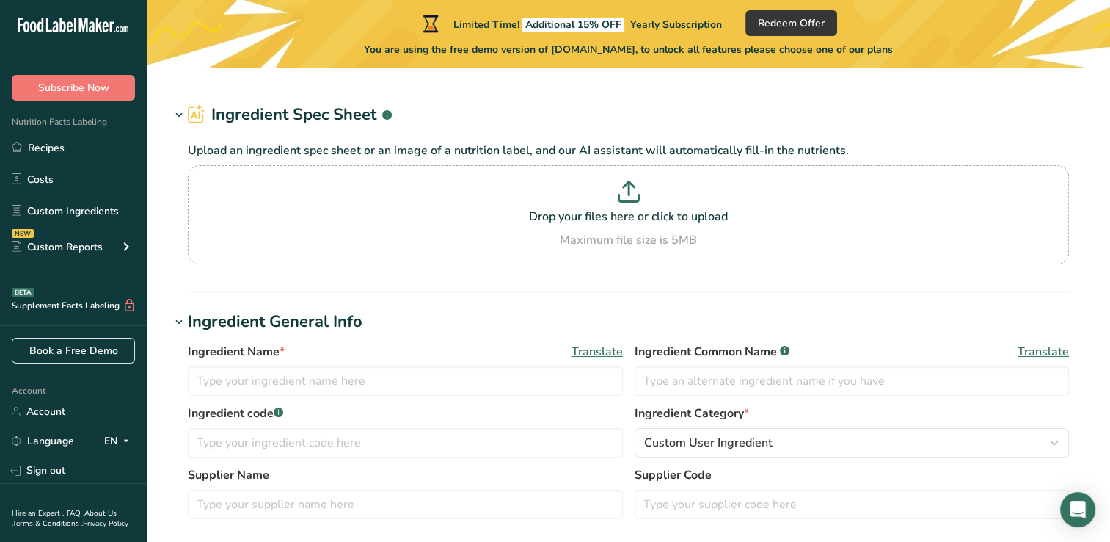
type input "Butter, salted"
type input "Salted Butter"
